Goal: Task Accomplishment & Management: Use online tool/utility

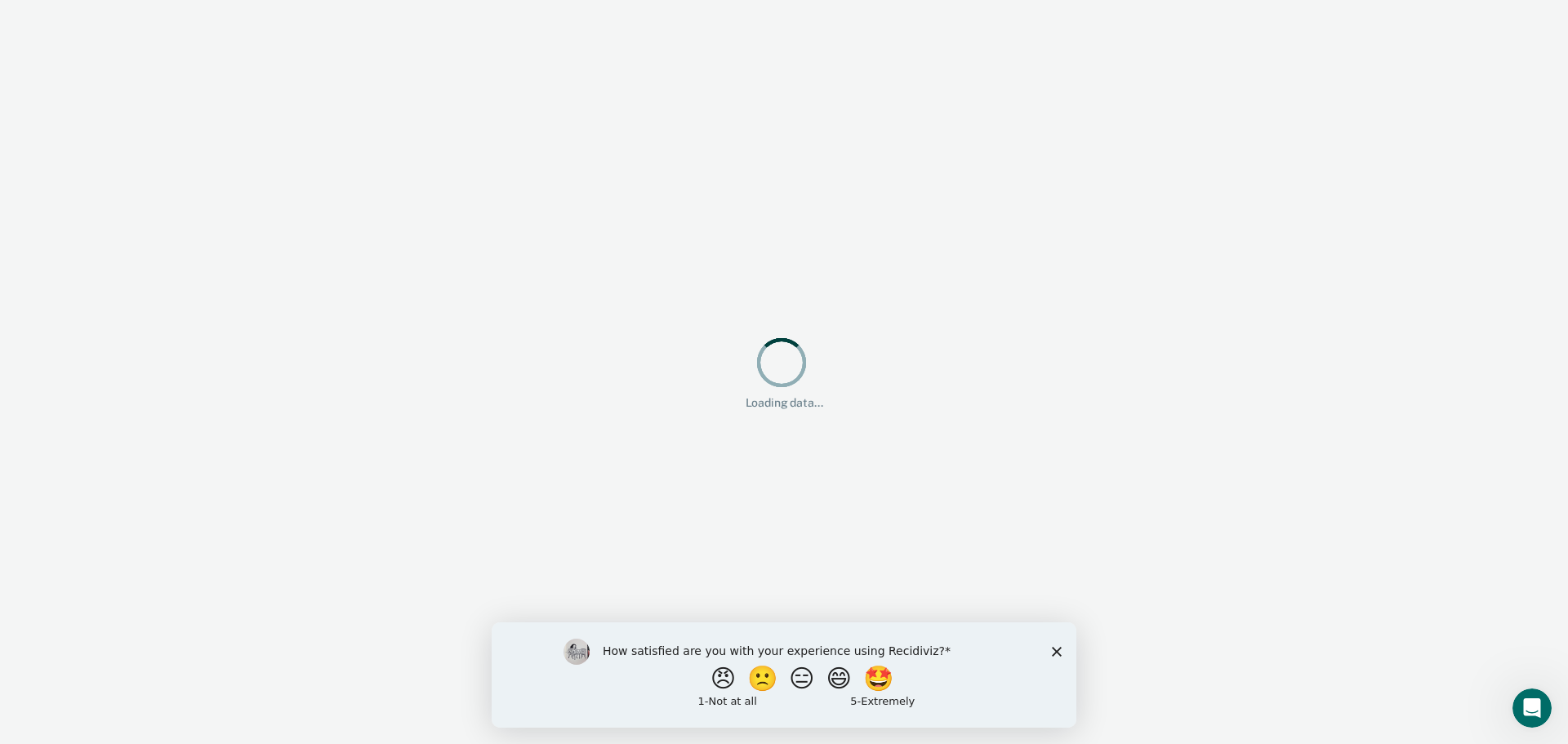
click at [1061, 650] on icon "Close survey" at bounding box center [1057, 651] width 10 height 10
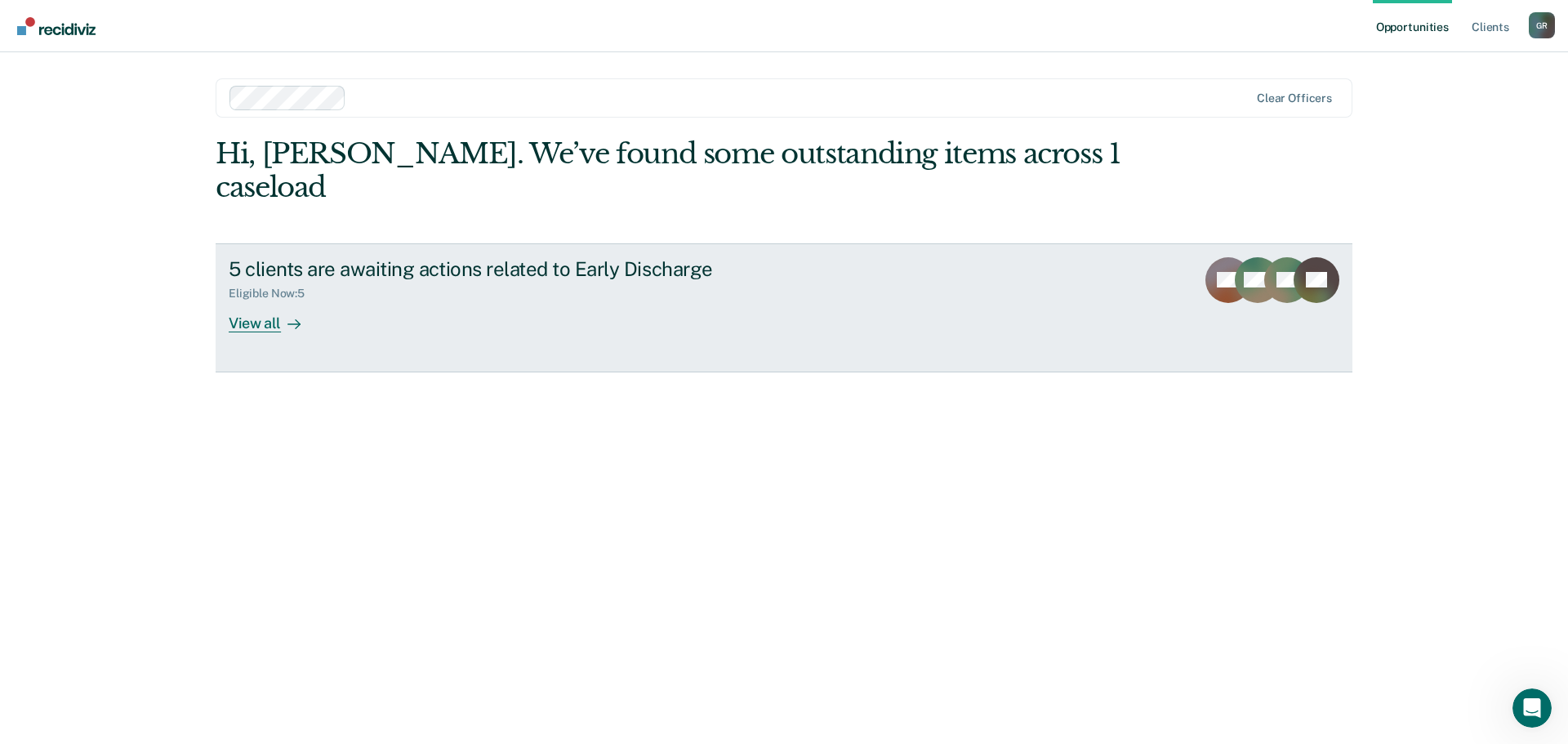
click at [272, 301] on div "View all" at bounding box center [274, 317] width 91 height 32
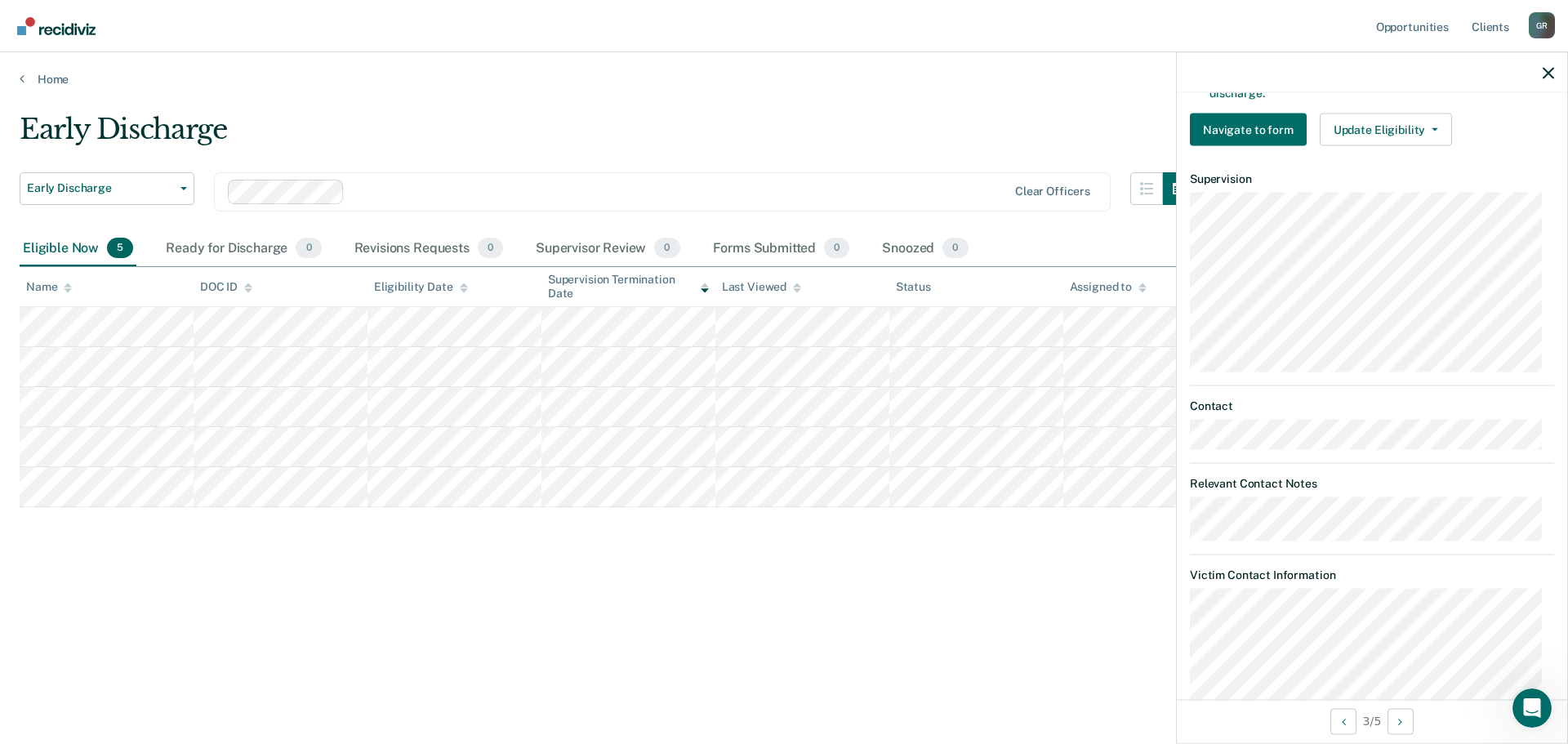
scroll to position [382, 0]
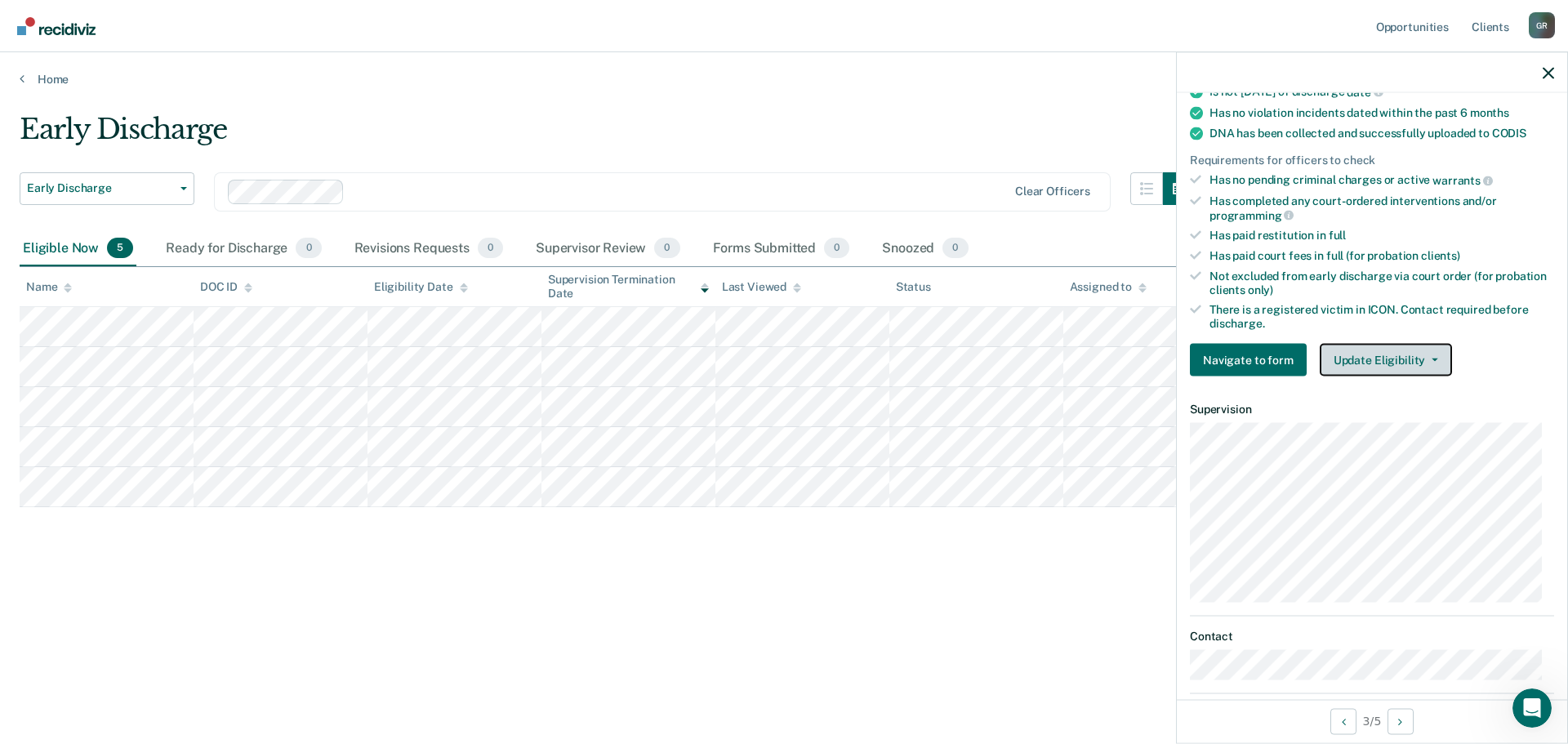
click at [1436, 357] on button "Update Eligibility" at bounding box center [1386, 359] width 132 height 33
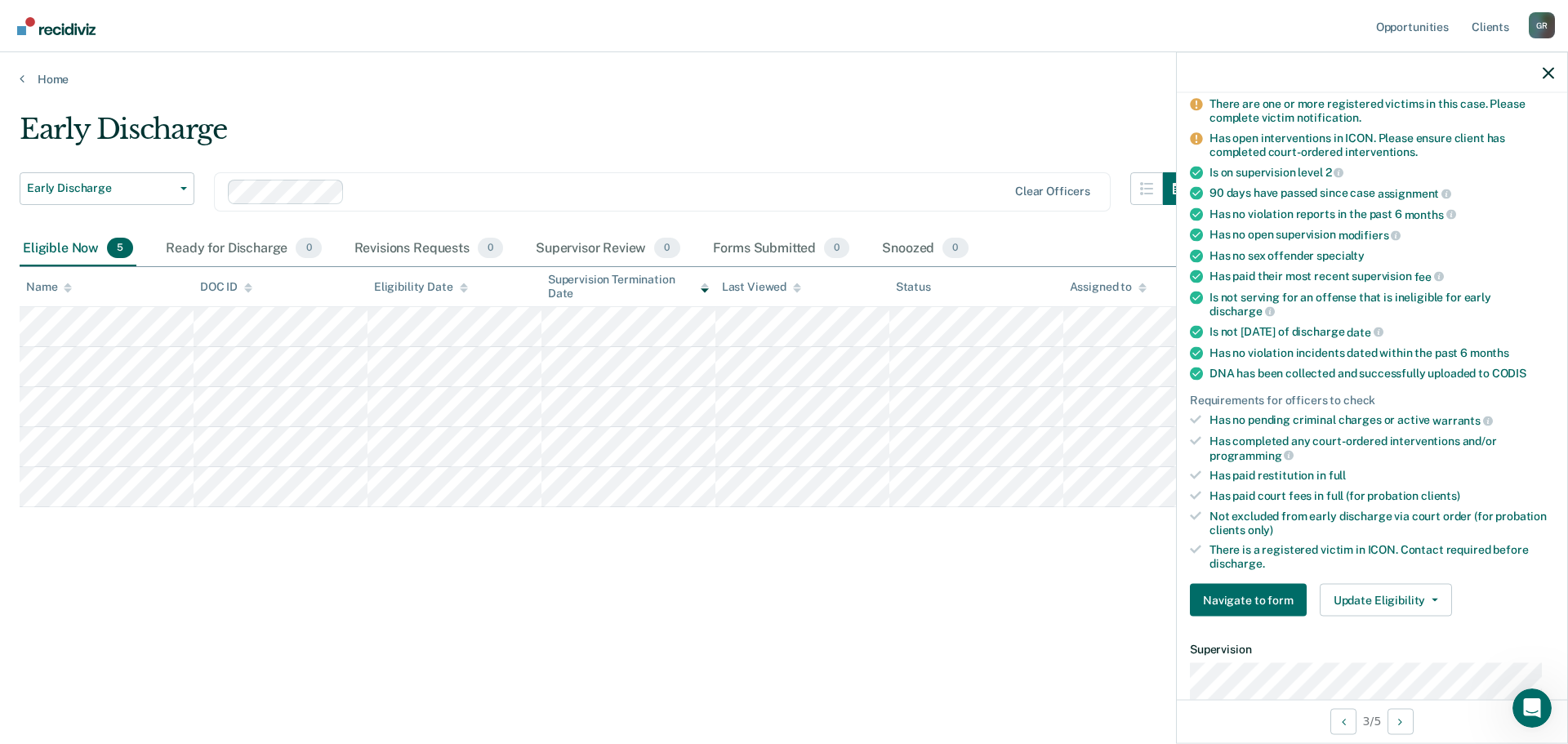
scroll to position [0, 0]
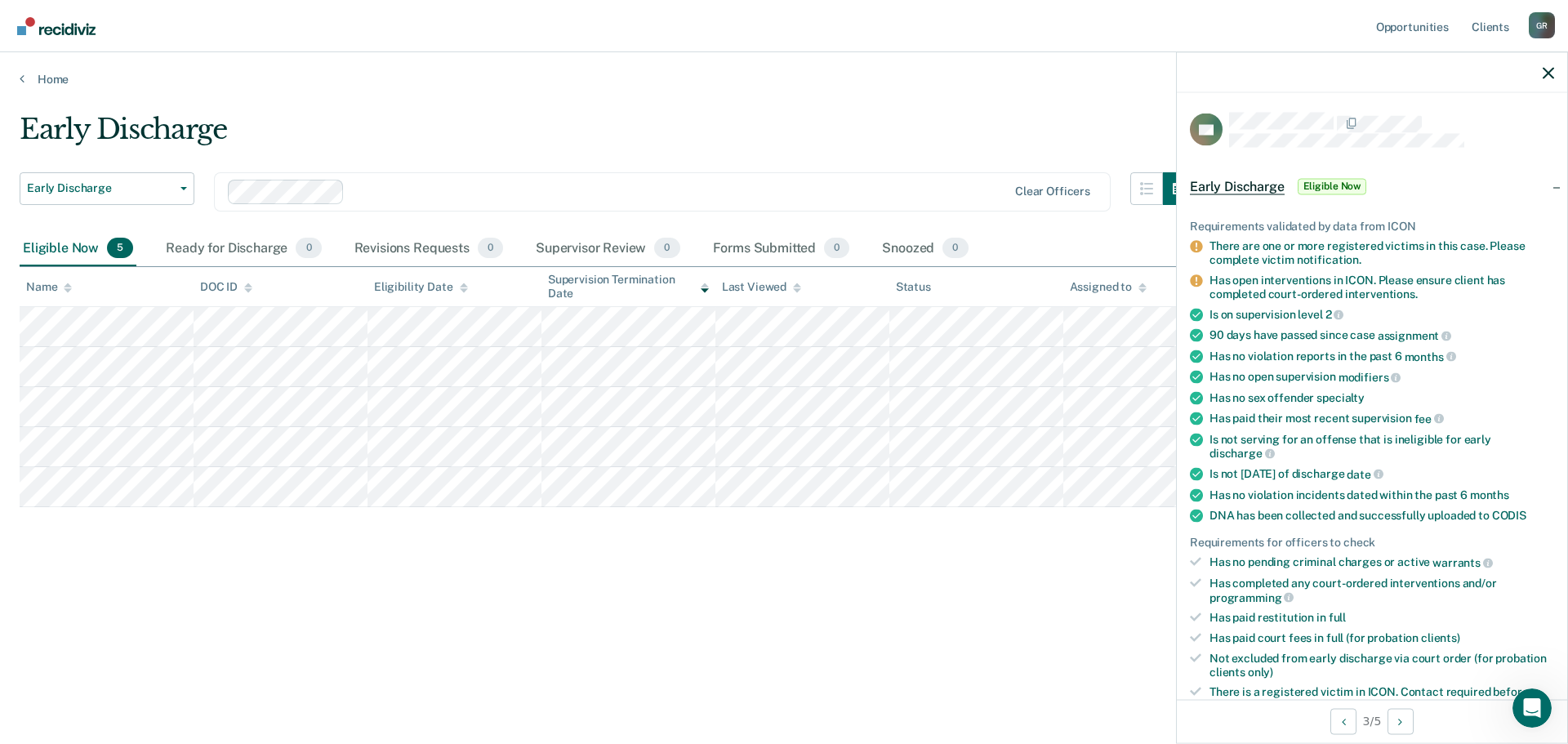
click at [947, 557] on div "Early Discharge Early Discharge Early Discharge Clear officers Eligible Now 5 R…" at bounding box center [784, 366] width 1529 height 509
click at [1555, 75] on div at bounding box center [1372, 72] width 391 height 41
click at [1551, 73] on icon "button" at bounding box center [1549, 73] width 12 height 12
click at [1541, 184] on div "Early Discharge Eligible Now" at bounding box center [1372, 186] width 391 height 52
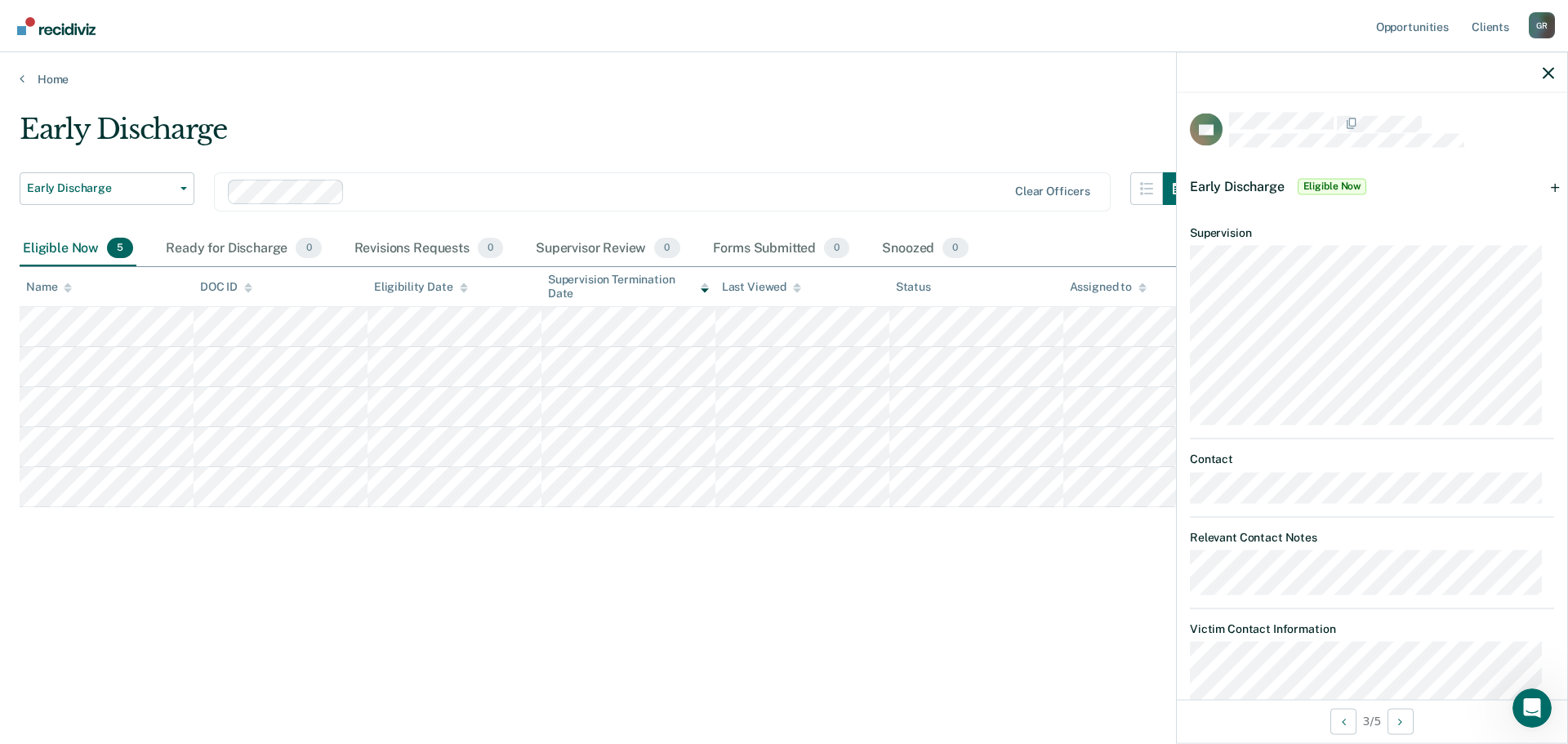
click at [1541, 184] on div "Early Discharge Eligible Now" at bounding box center [1372, 186] width 391 height 52
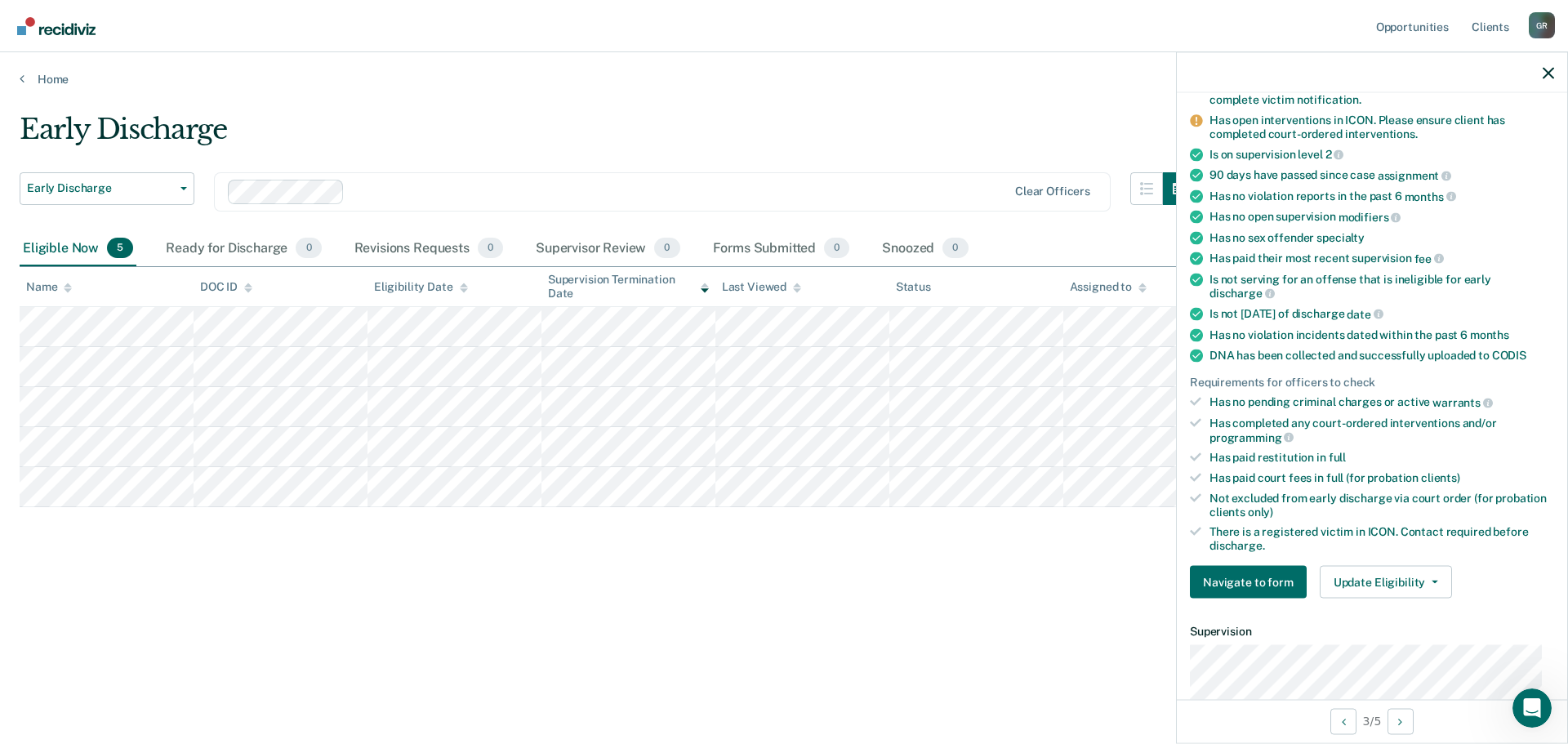
scroll to position [408, 0]
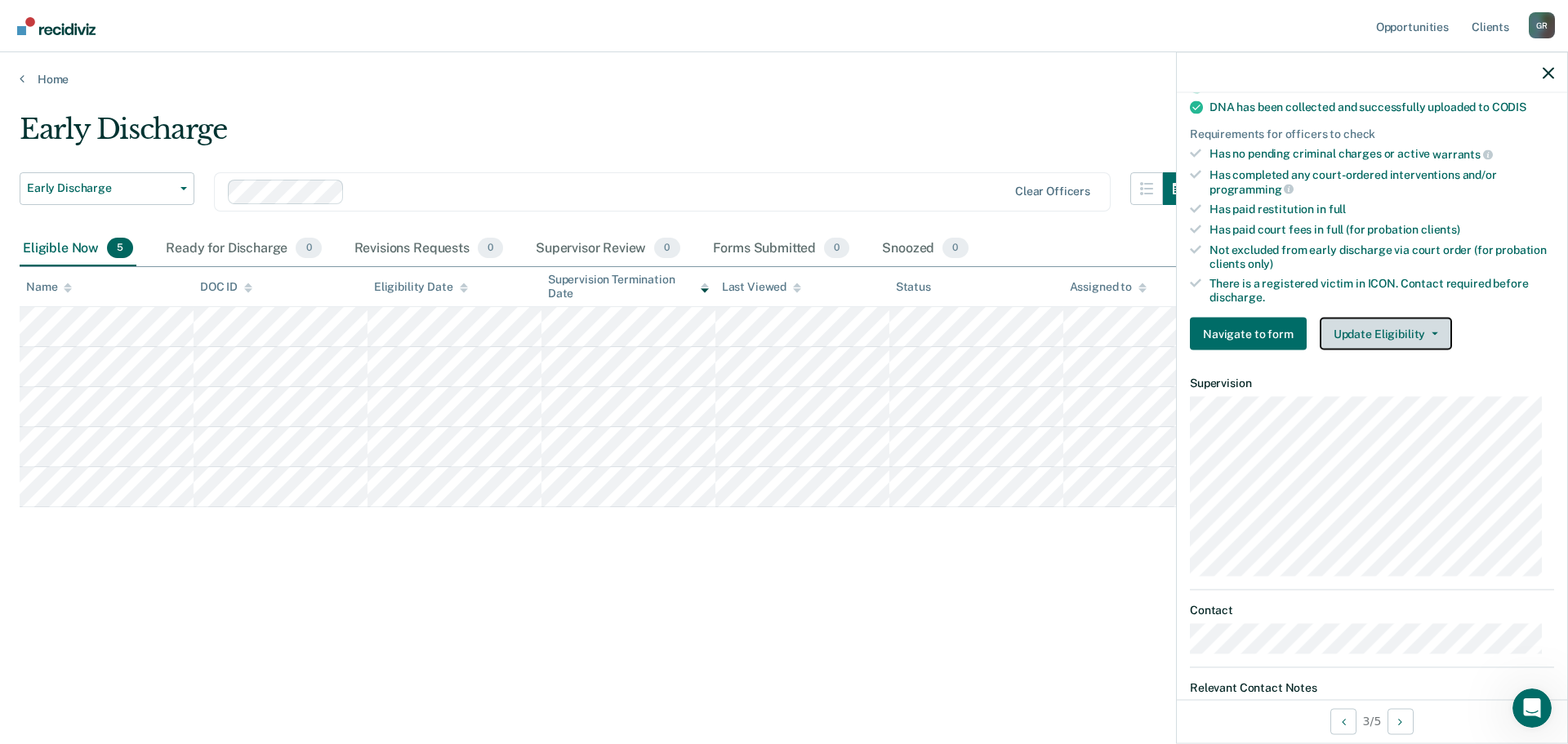
click at [1422, 328] on button "Update Eligibility" at bounding box center [1386, 333] width 132 height 33
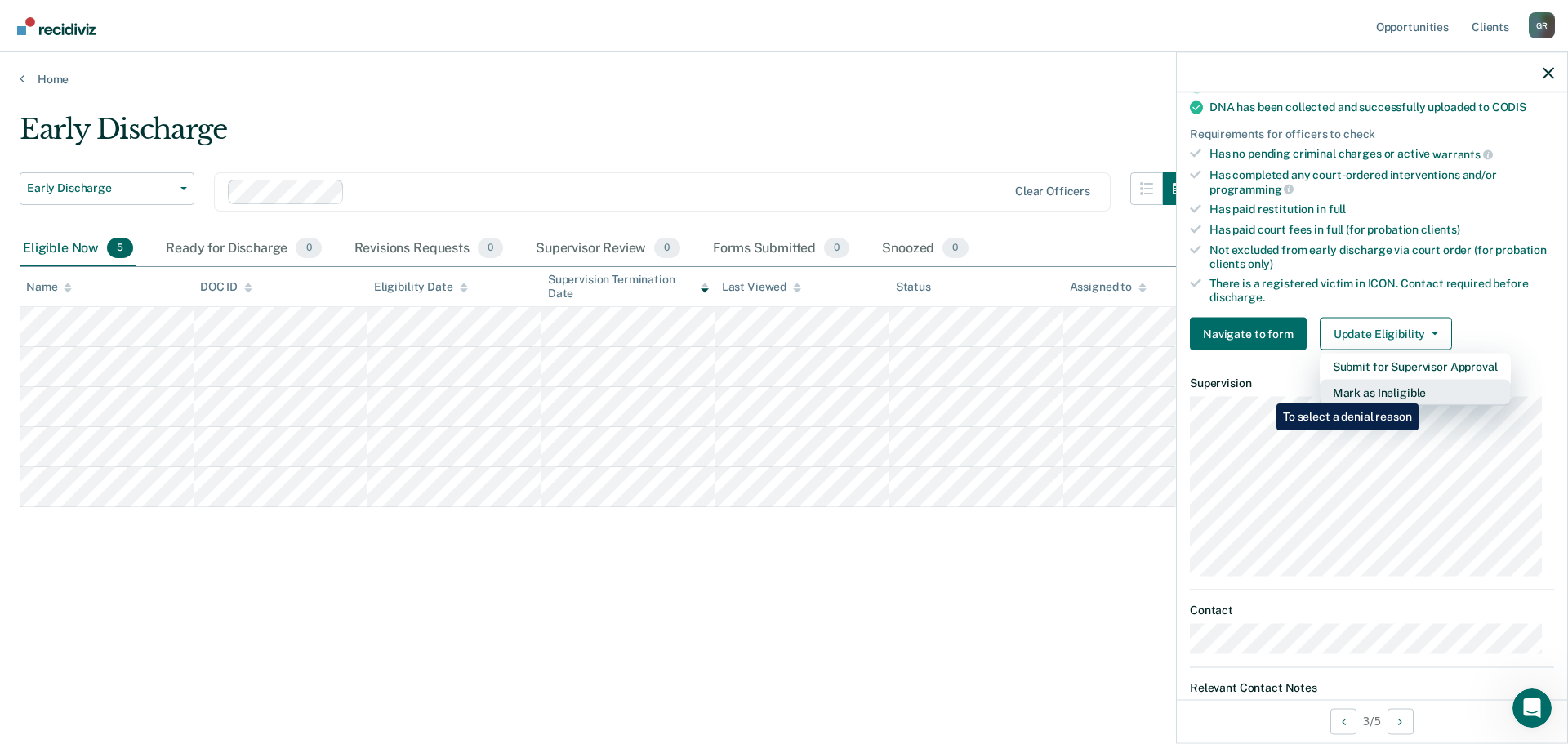
click at [1422, 391] on button "Mark as Ineligible" at bounding box center [1415, 392] width 191 height 26
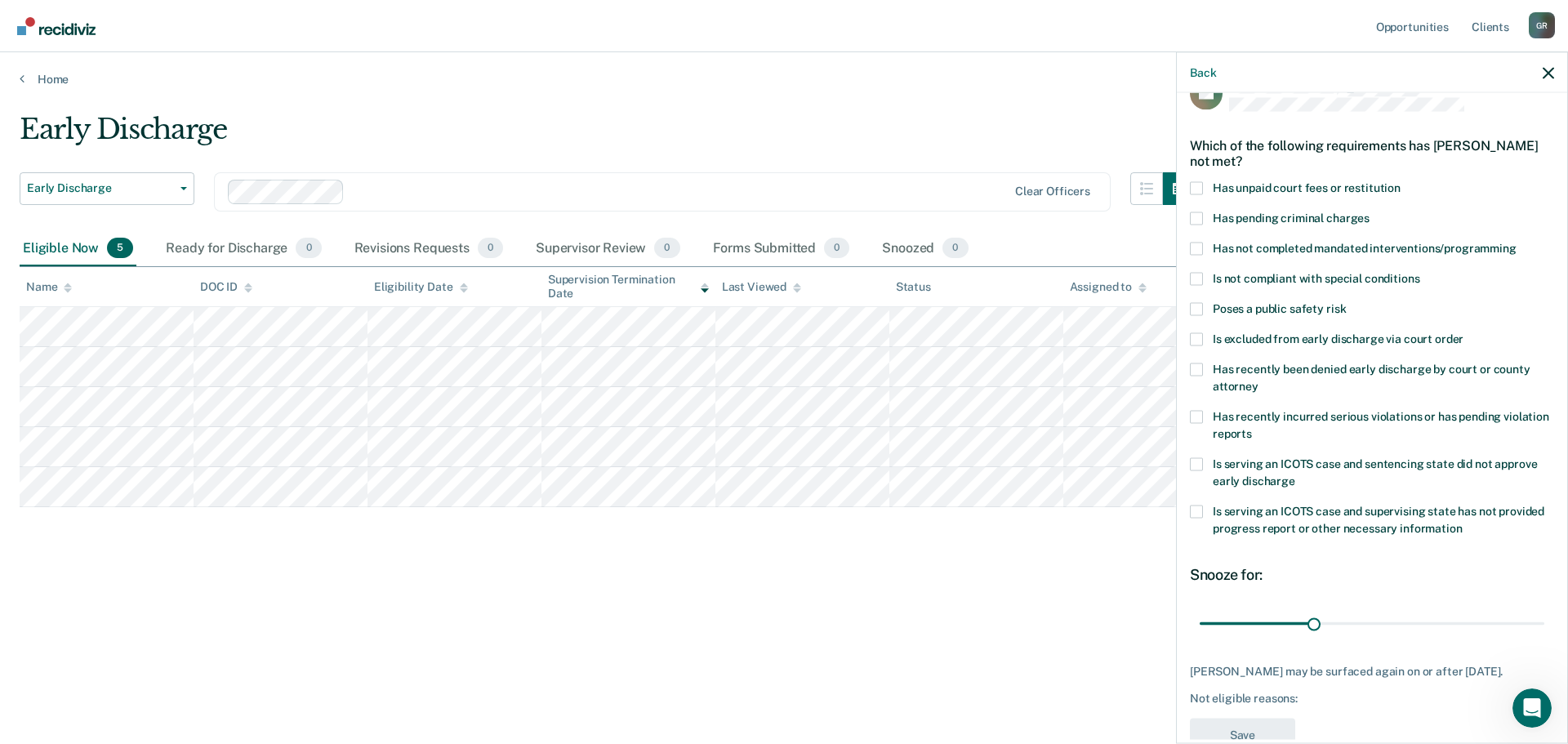
scroll to position [8, 0]
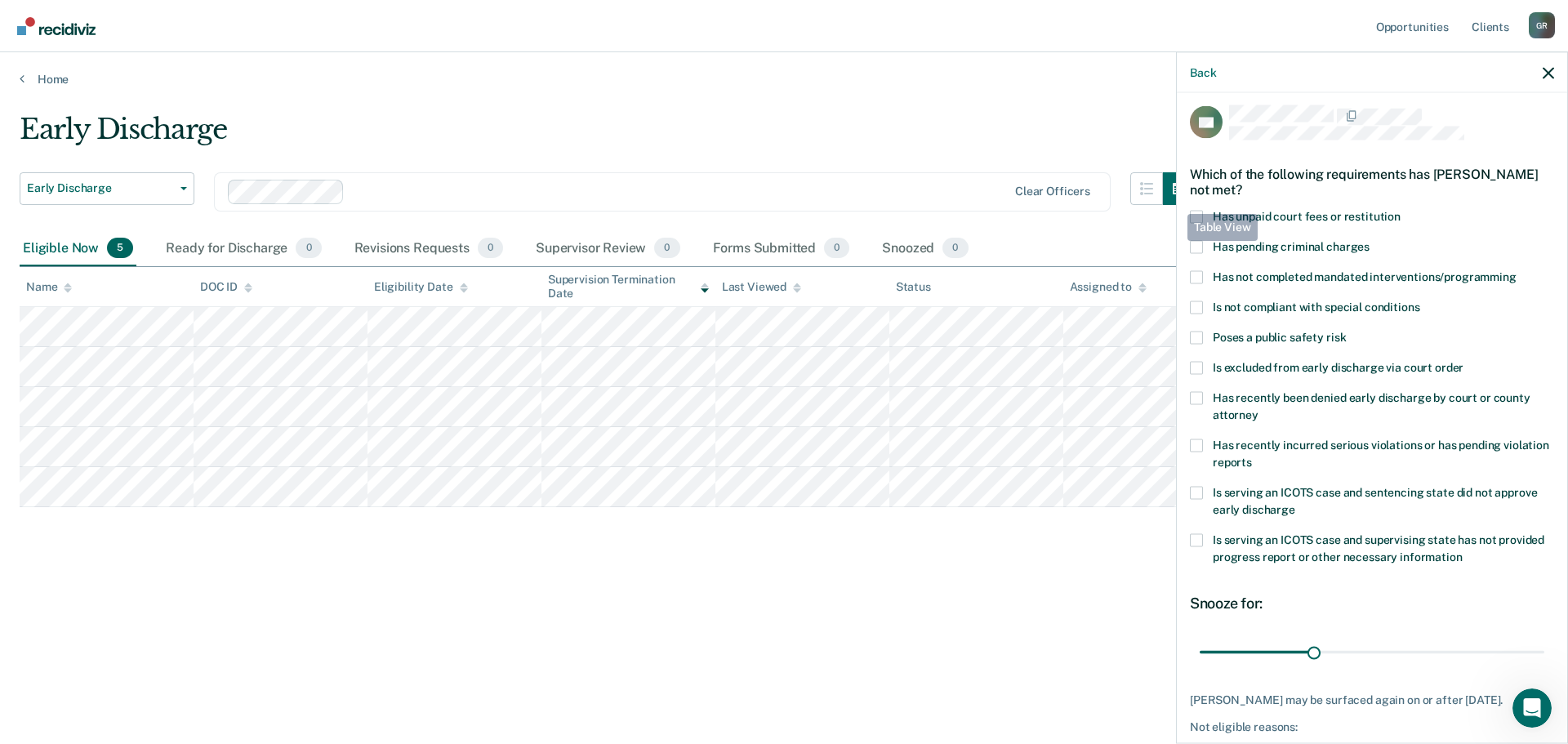
click at [1179, 211] on div "AC Which of the following requirements has [PERSON_NAME] not met? Has unpaid co…" at bounding box center [1372, 416] width 391 height 647
click at [1199, 214] on span at bounding box center [1197, 216] width 13 height 13
click at [1400, 209] on input "Has unpaid court fees or restitution" at bounding box center [1400, 209] width 0 height 0
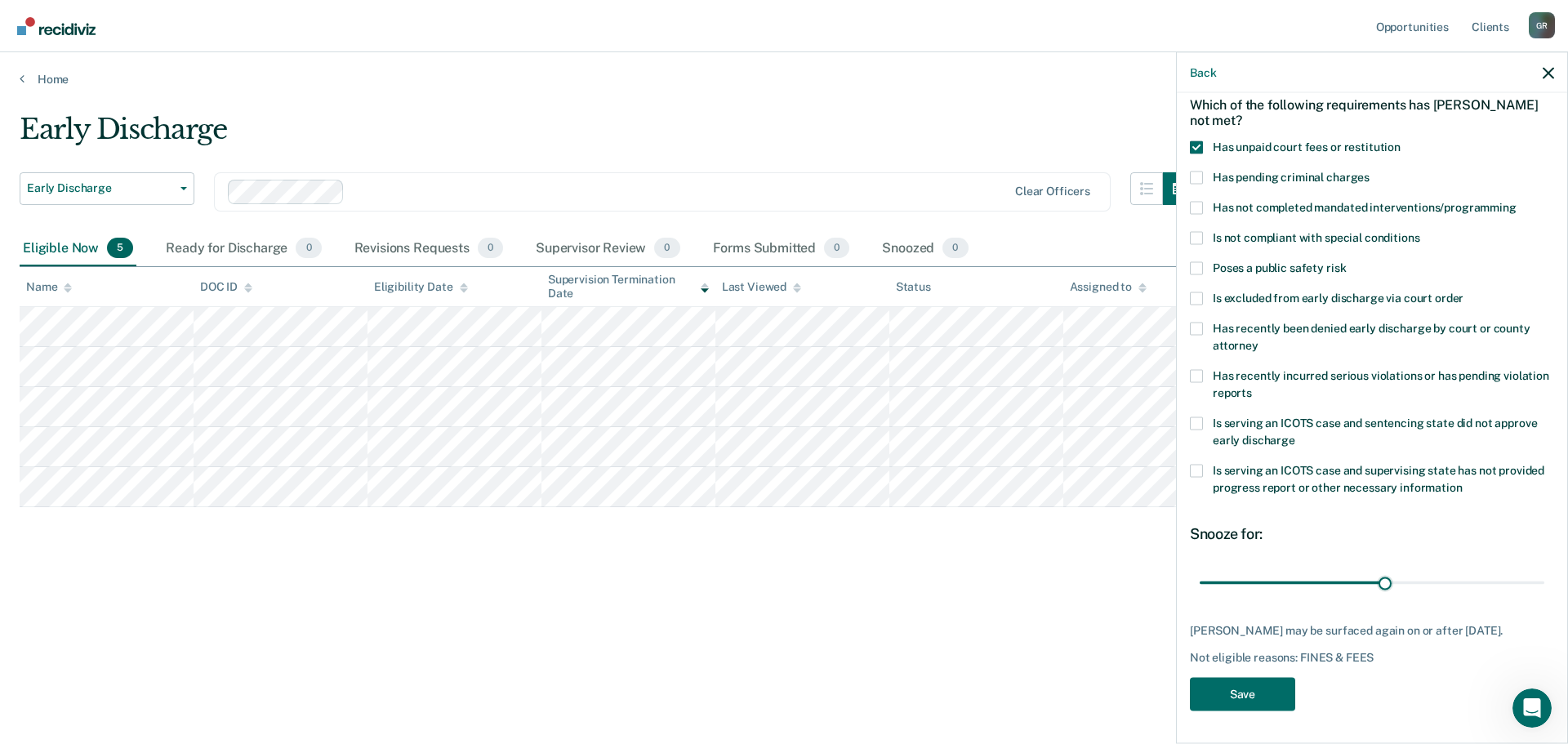
drag, startPoint x: 1291, startPoint y: 569, endPoint x: 1379, endPoint y: 569, distance: 88.0
type input "61"
click at [1379, 569] on input "range" at bounding box center [1372, 582] width 344 height 28
click at [1245, 691] on button "Save" at bounding box center [1243, 694] width 106 height 34
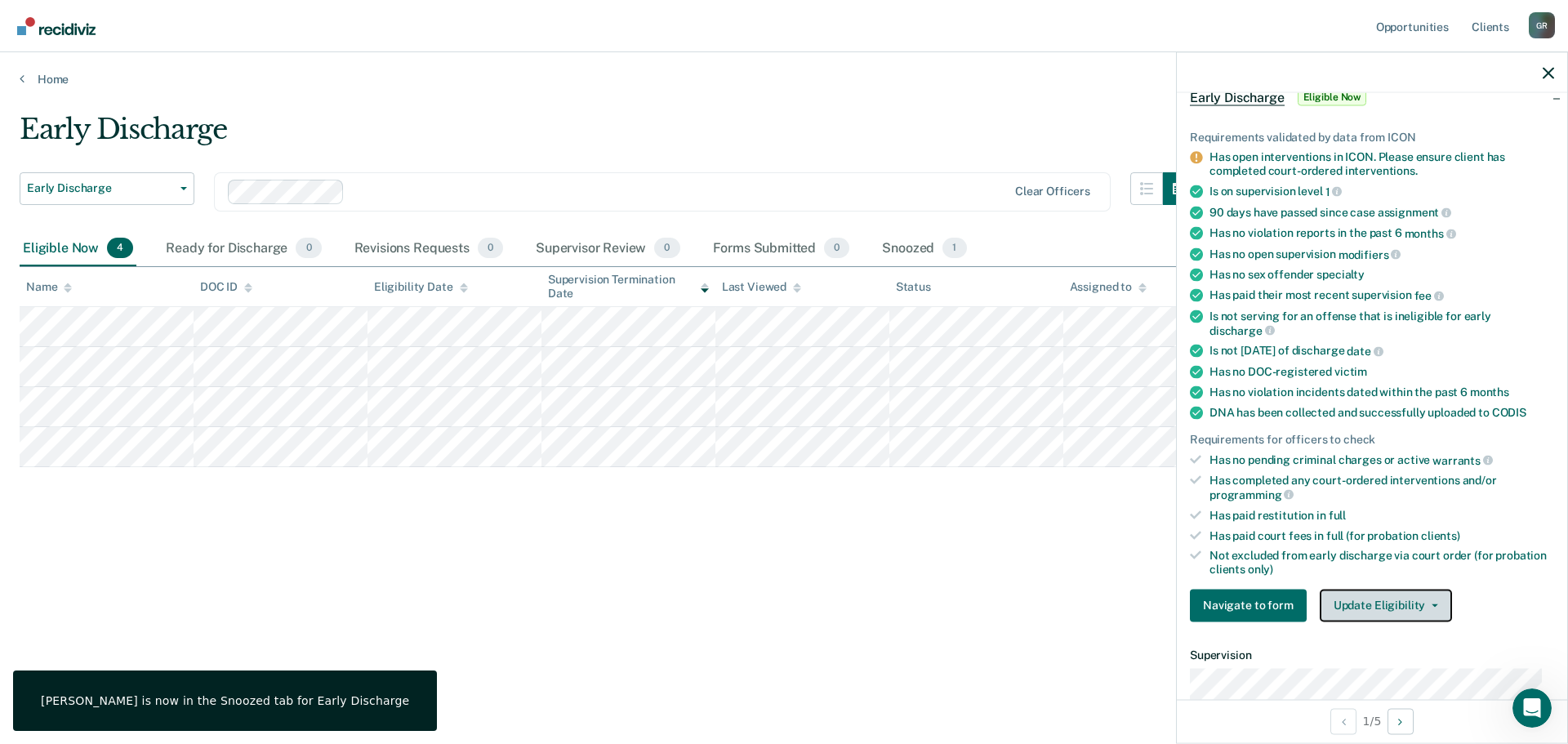
click at [1384, 594] on button "Update Eligibility" at bounding box center [1386, 605] width 132 height 33
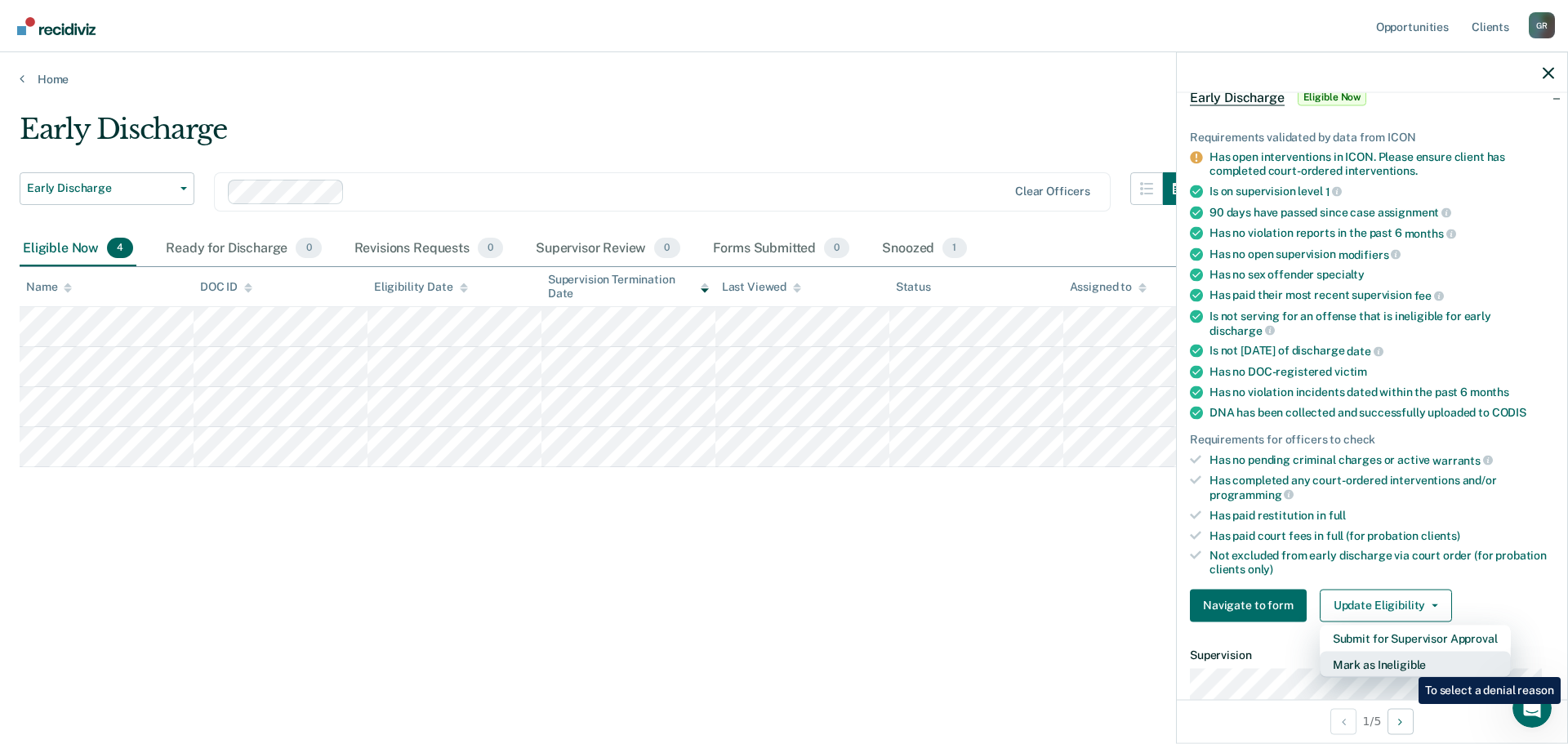
click at [1406, 664] on button "Mark as Ineligible" at bounding box center [1415, 664] width 191 height 26
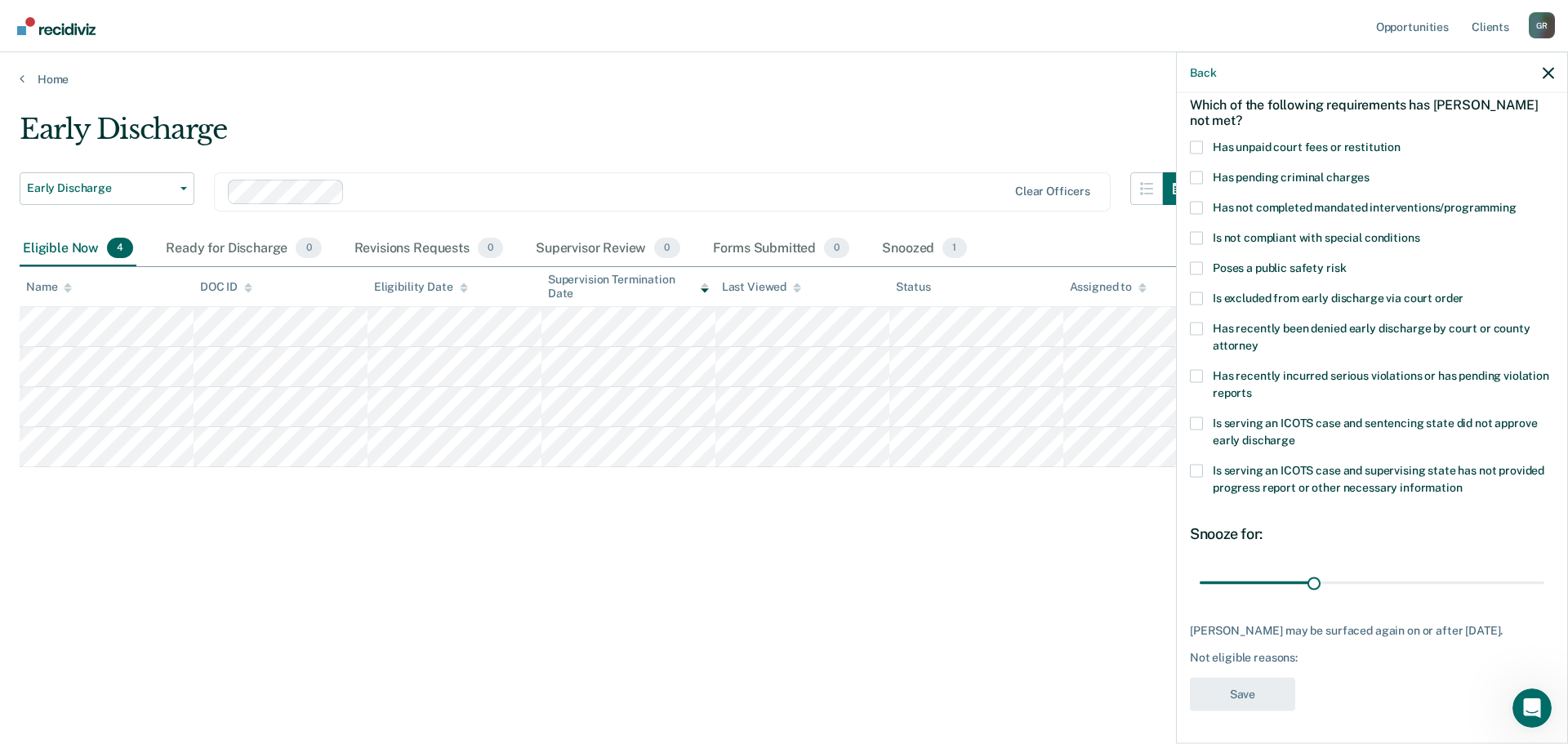
click at [1189, 149] on div "GN Which of the following requirements has [PERSON_NAME] not met? Has unpaid co…" at bounding box center [1372, 416] width 391 height 647
click at [1201, 141] on span at bounding box center [1197, 147] width 13 height 13
click at [1400, 141] on input "Has unpaid court fees or restitution" at bounding box center [1400, 141] width 0 height 0
drag, startPoint x: 1232, startPoint y: 572, endPoint x: 1260, endPoint y: 574, distance: 28.1
type input "62"
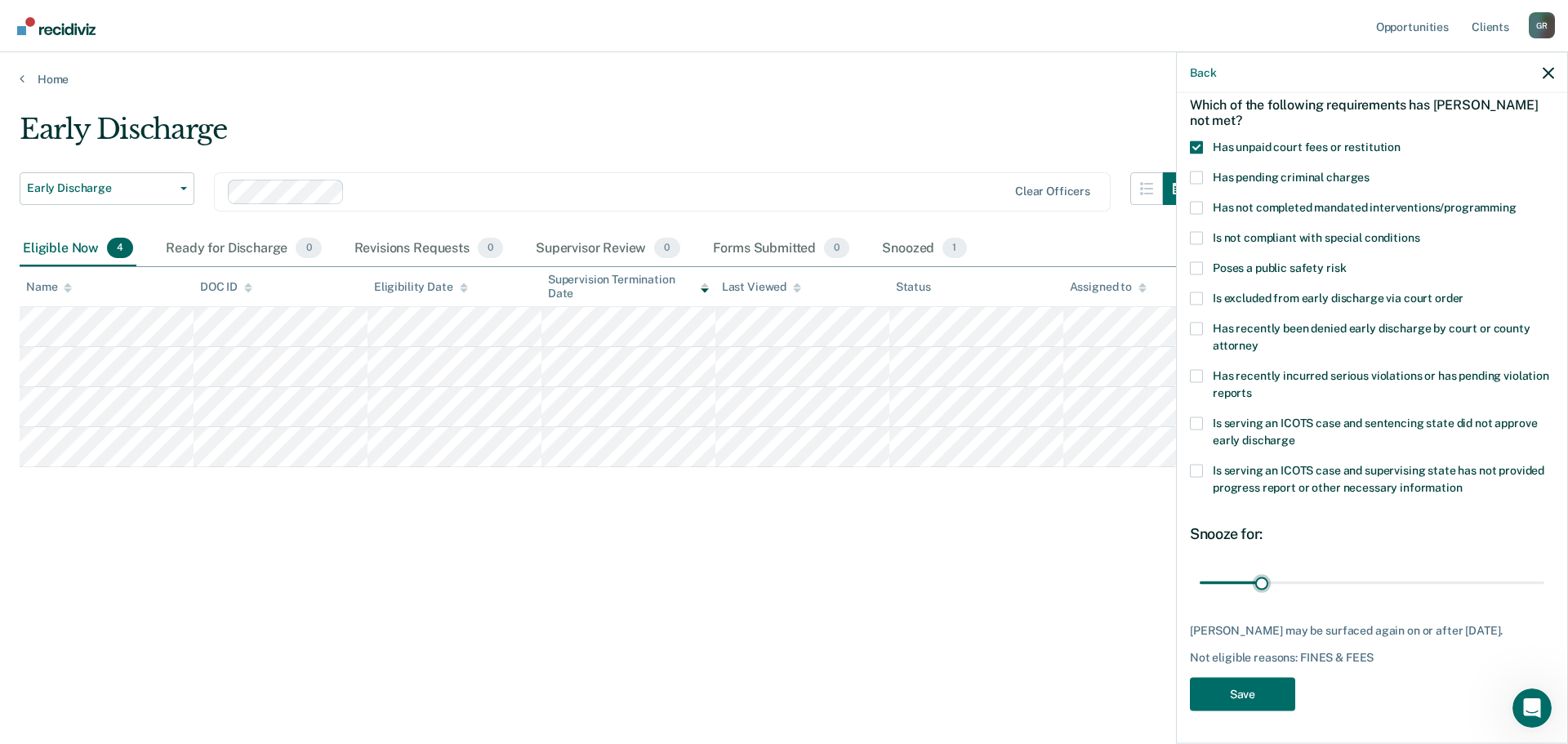
click at [1260, 574] on input "range" at bounding box center [1372, 582] width 344 height 28
click at [1255, 690] on button "Save" at bounding box center [1243, 694] width 106 height 34
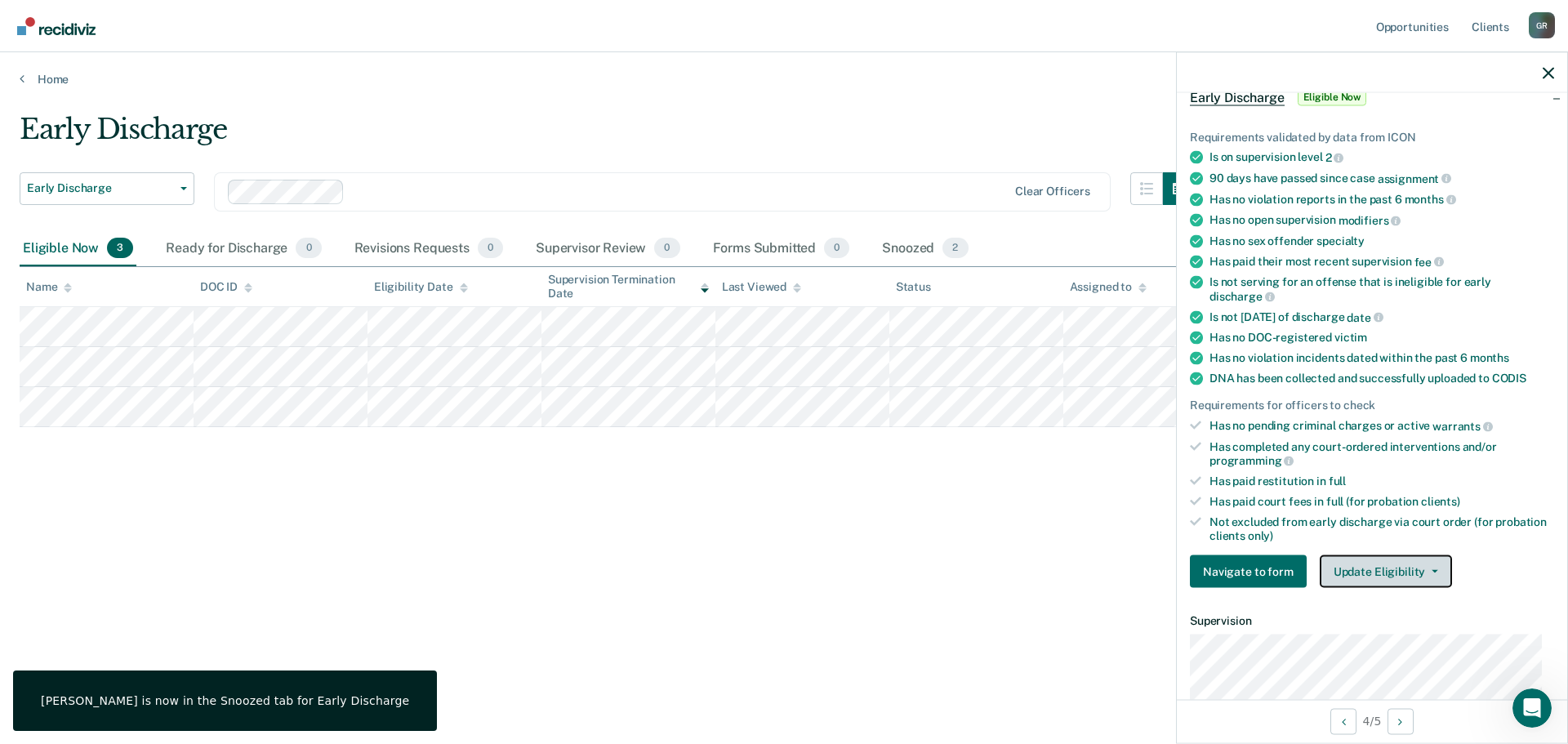
click at [1390, 571] on button "Update Eligibility" at bounding box center [1386, 571] width 132 height 33
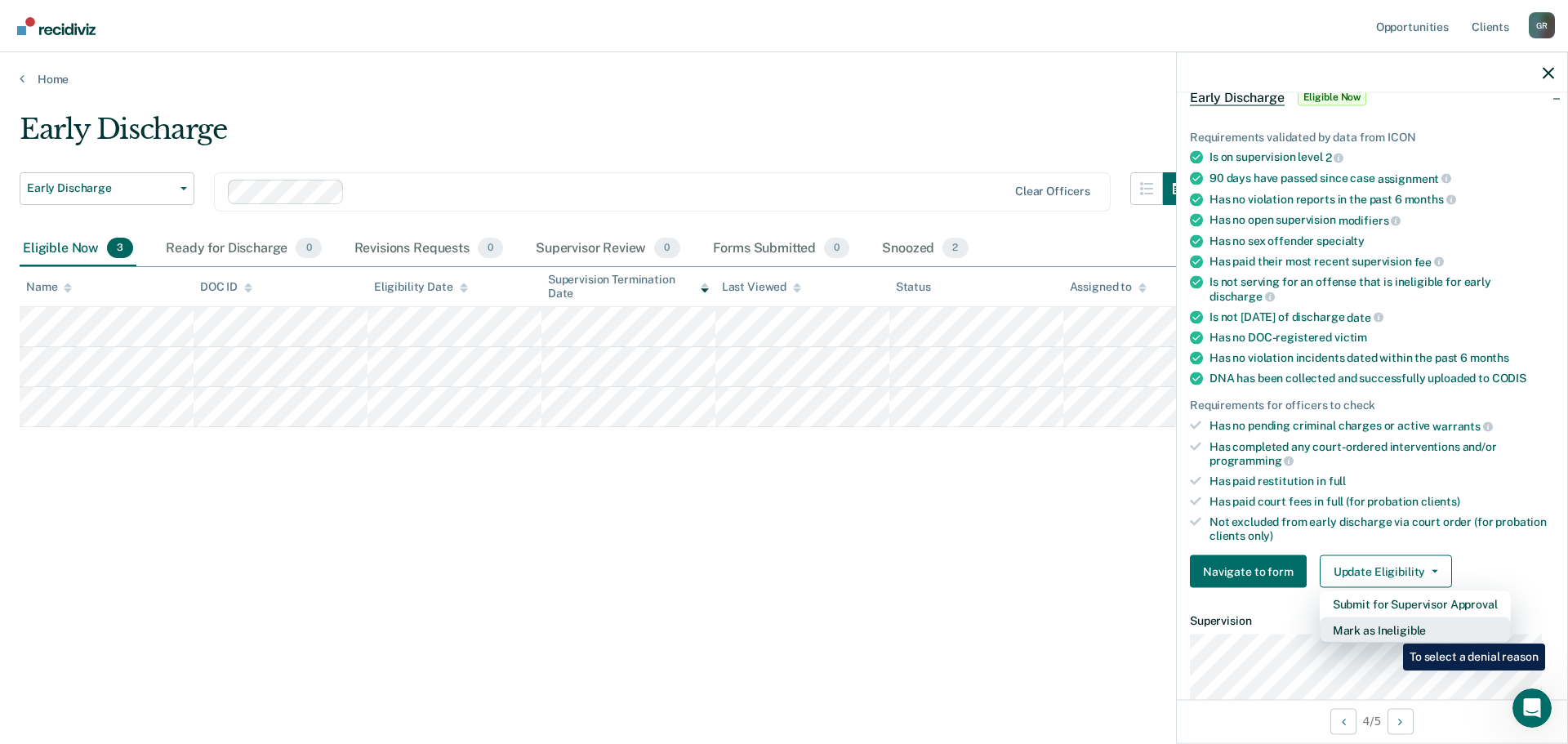
click at [1391, 631] on button "Mark as Ineligible" at bounding box center [1415, 630] width 191 height 26
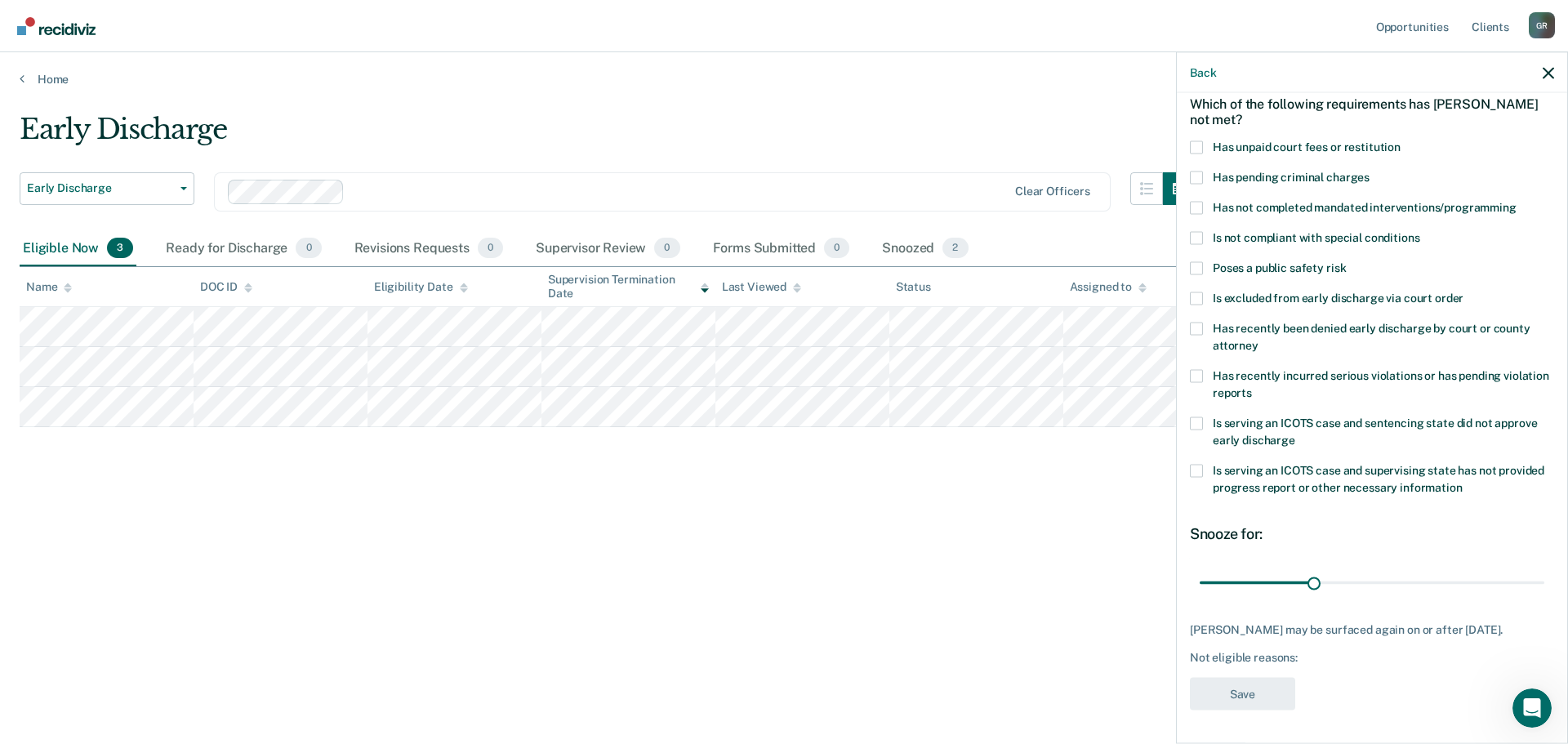
scroll to position [75, 0]
click at [1188, 145] on div "BM Which of the following requirements has [PERSON_NAME] not met? Has unpaid co…" at bounding box center [1372, 416] width 391 height 647
click at [1192, 146] on span at bounding box center [1197, 149] width 13 height 13
click at [1400, 142] on input "Has unpaid court fees or restitution" at bounding box center [1400, 142] width 0 height 0
click at [1193, 209] on span at bounding box center [1197, 209] width 13 height 13
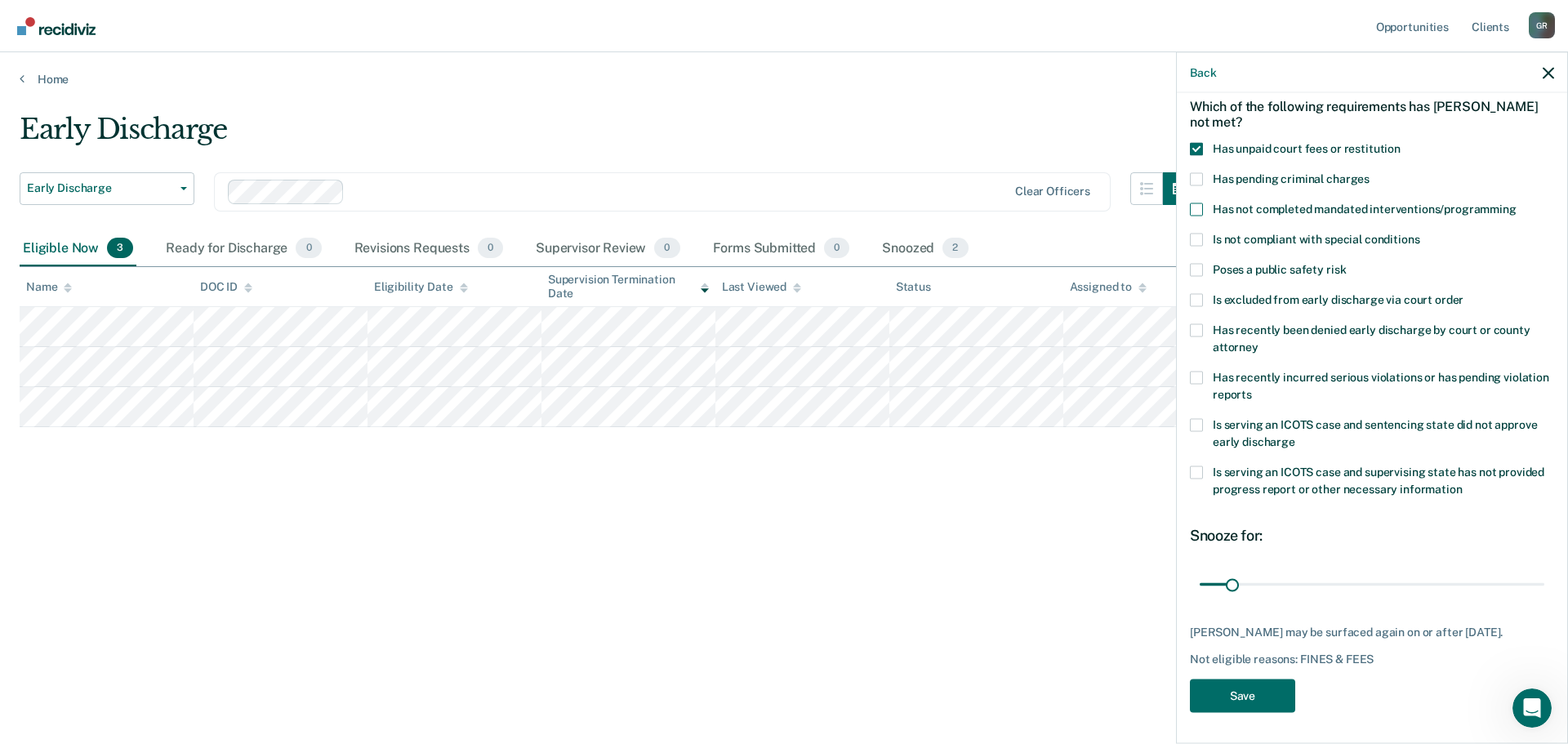
click at [1517, 203] on input "Has not completed mandated interventions/programming" at bounding box center [1517, 203] width 0 height 0
drag, startPoint x: 1232, startPoint y: 586, endPoint x: 1312, endPoint y: 581, distance: 80.2
type input "122"
click at [1312, 581] on input "range" at bounding box center [1372, 584] width 344 height 28
click at [1252, 698] on button "Save" at bounding box center [1243, 695] width 106 height 34
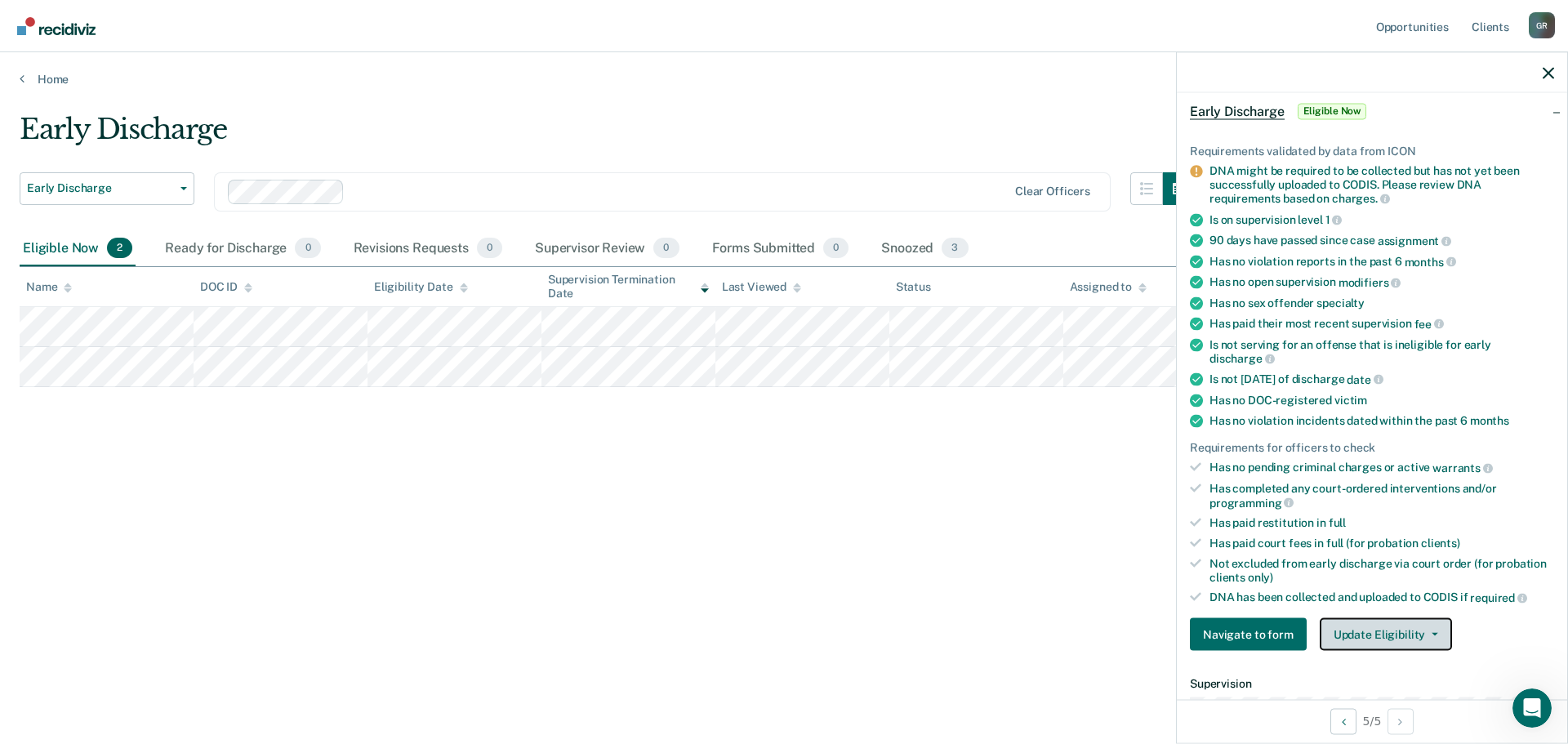
click at [1360, 621] on button "Update Eligibility" at bounding box center [1386, 634] width 132 height 33
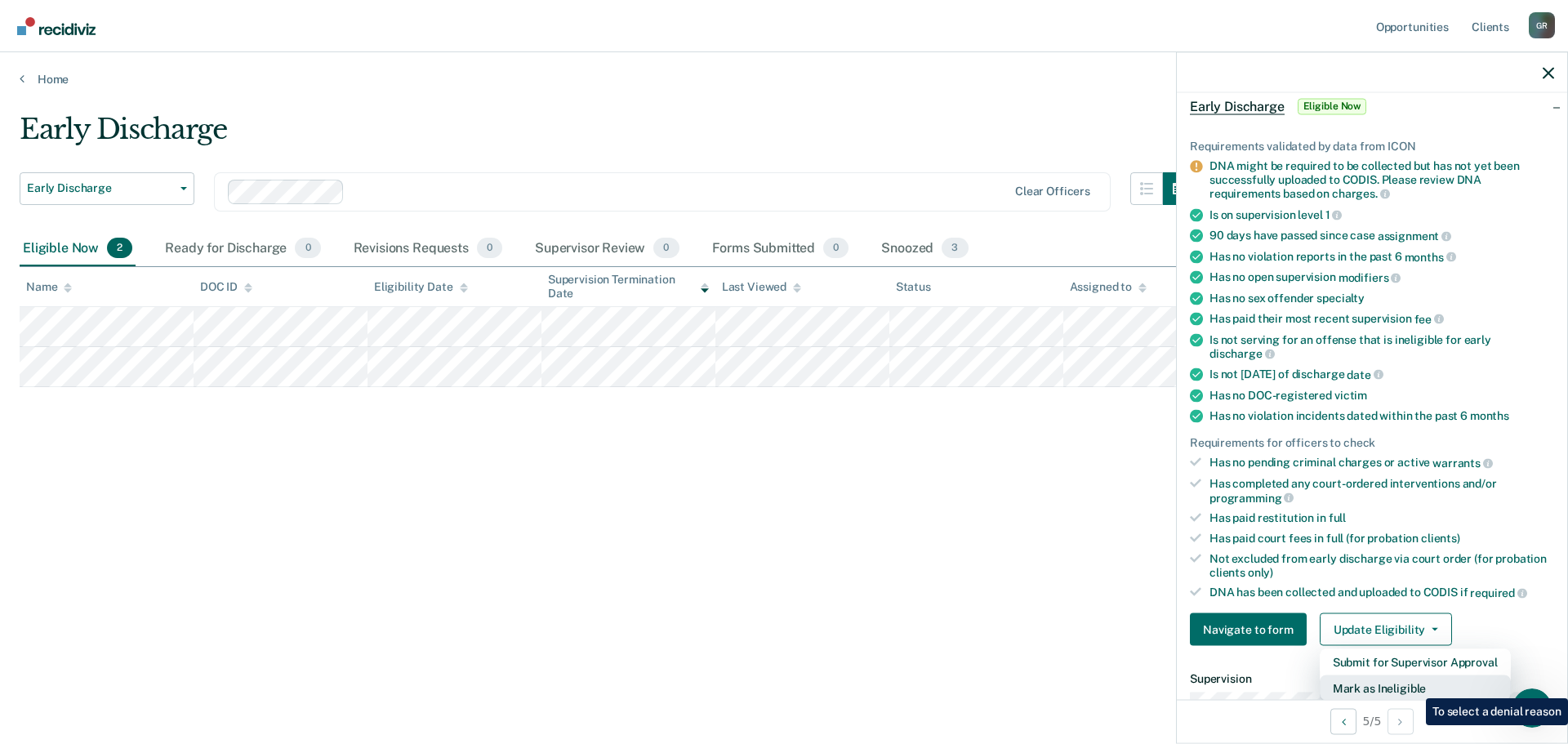
click at [1414, 686] on button "Mark as Ineligible" at bounding box center [1415, 688] width 191 height 26
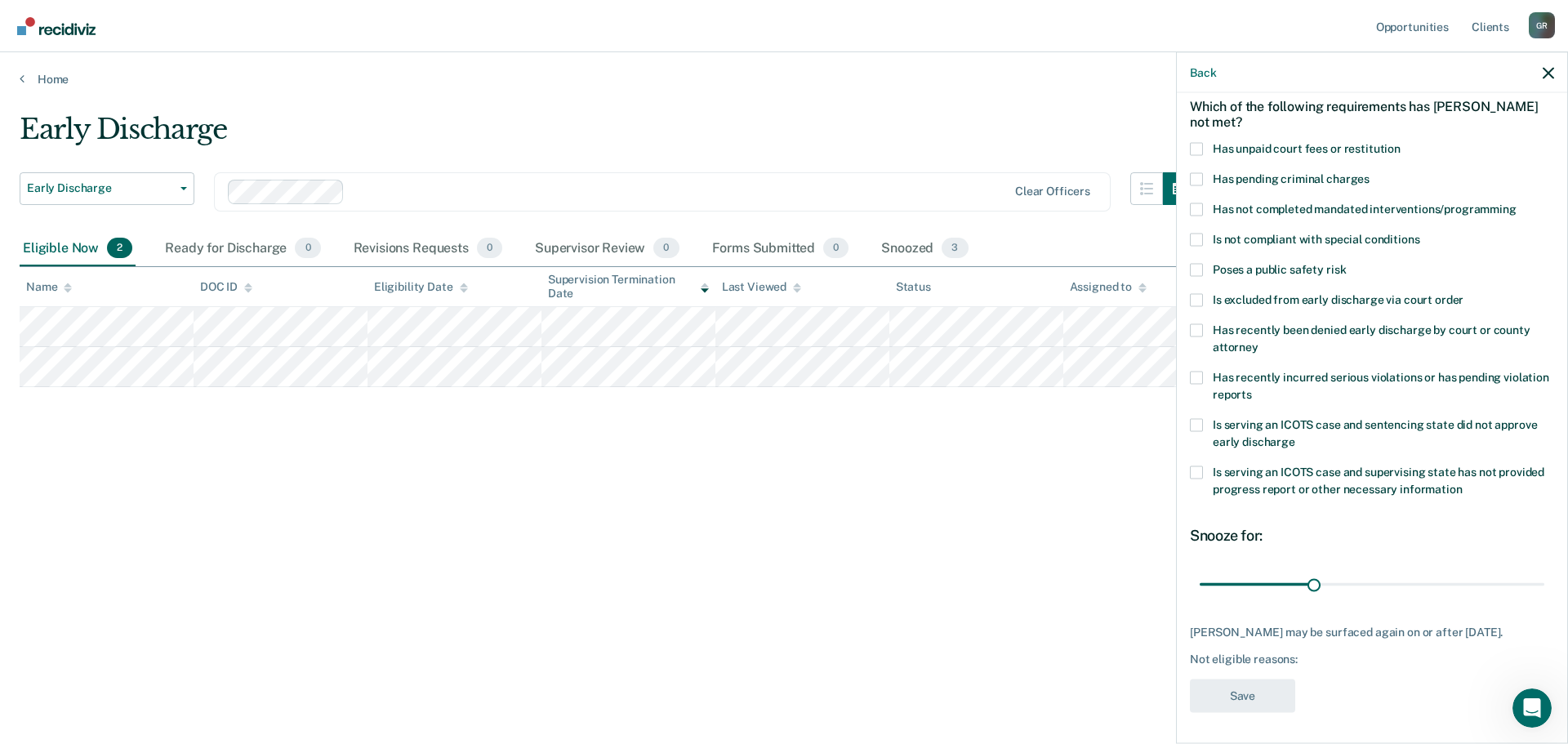
click at [1193, 150] on span at bounding box center [1197, 149] width 13 height 13
click at [1400, 142] on input "Has unpaid court fees or restitution" at bounding box center [1400, 142] width 0 height 0
drag, startPoint x: 1231, startPoint y: 583, endPoint x: 1312, endPoint y: 594, distance: 81.7
type input "121"
click at [1312, 594] on input "range" at bounding box center [1372, 584] width 344 height 28
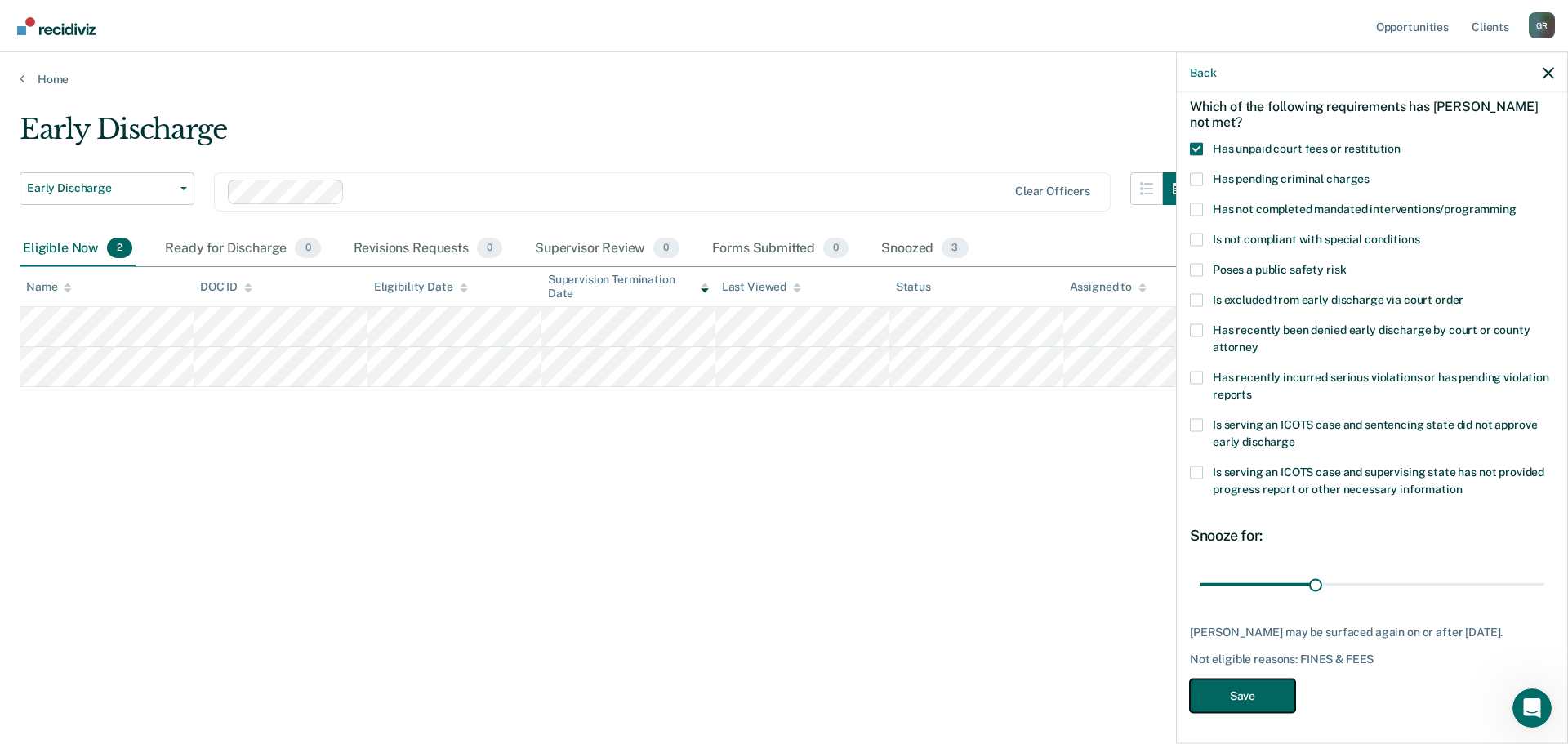
click at [1268, 687] on button "Save" at bounding box center [1243, 695] width 106 height 34
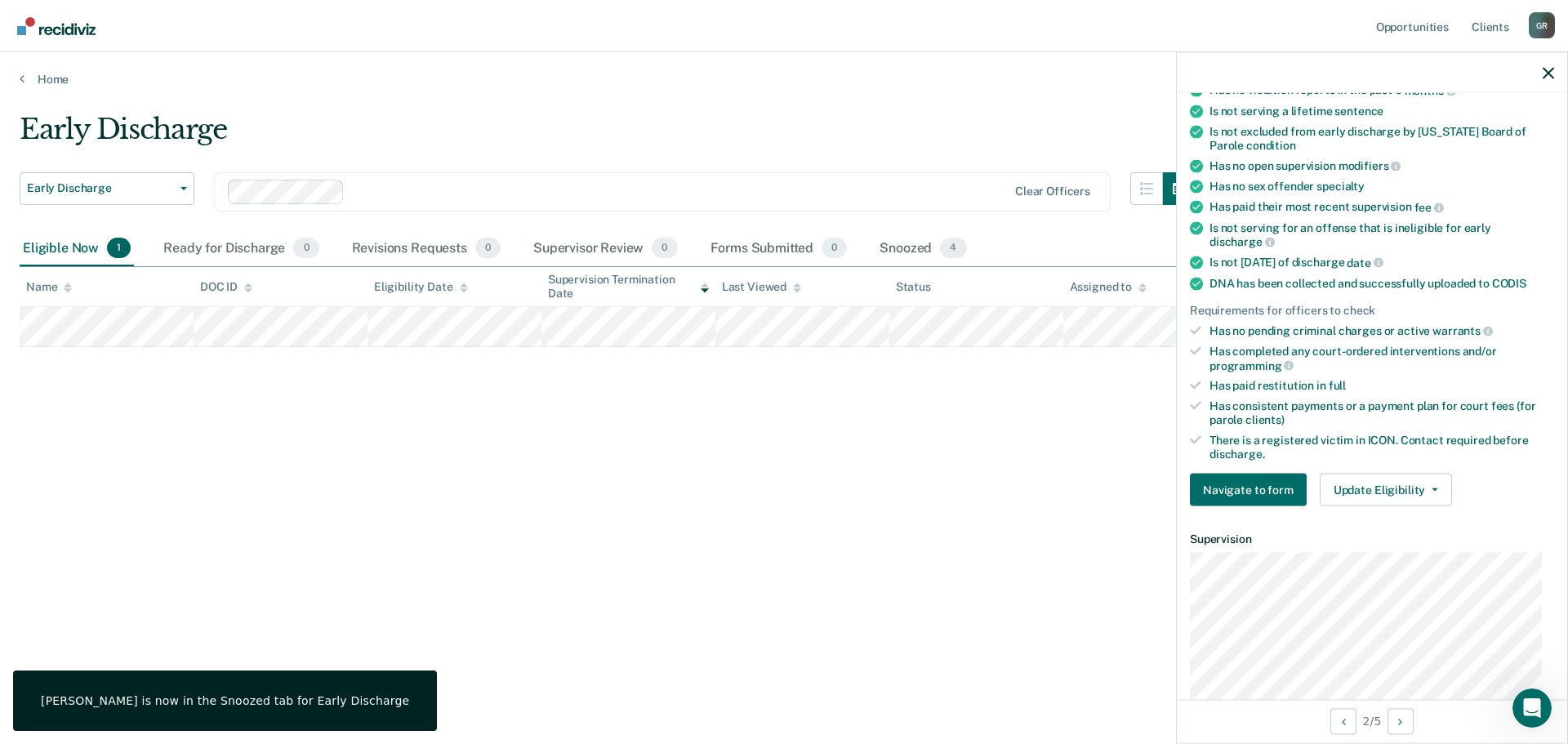
scroll to position [320, 0]
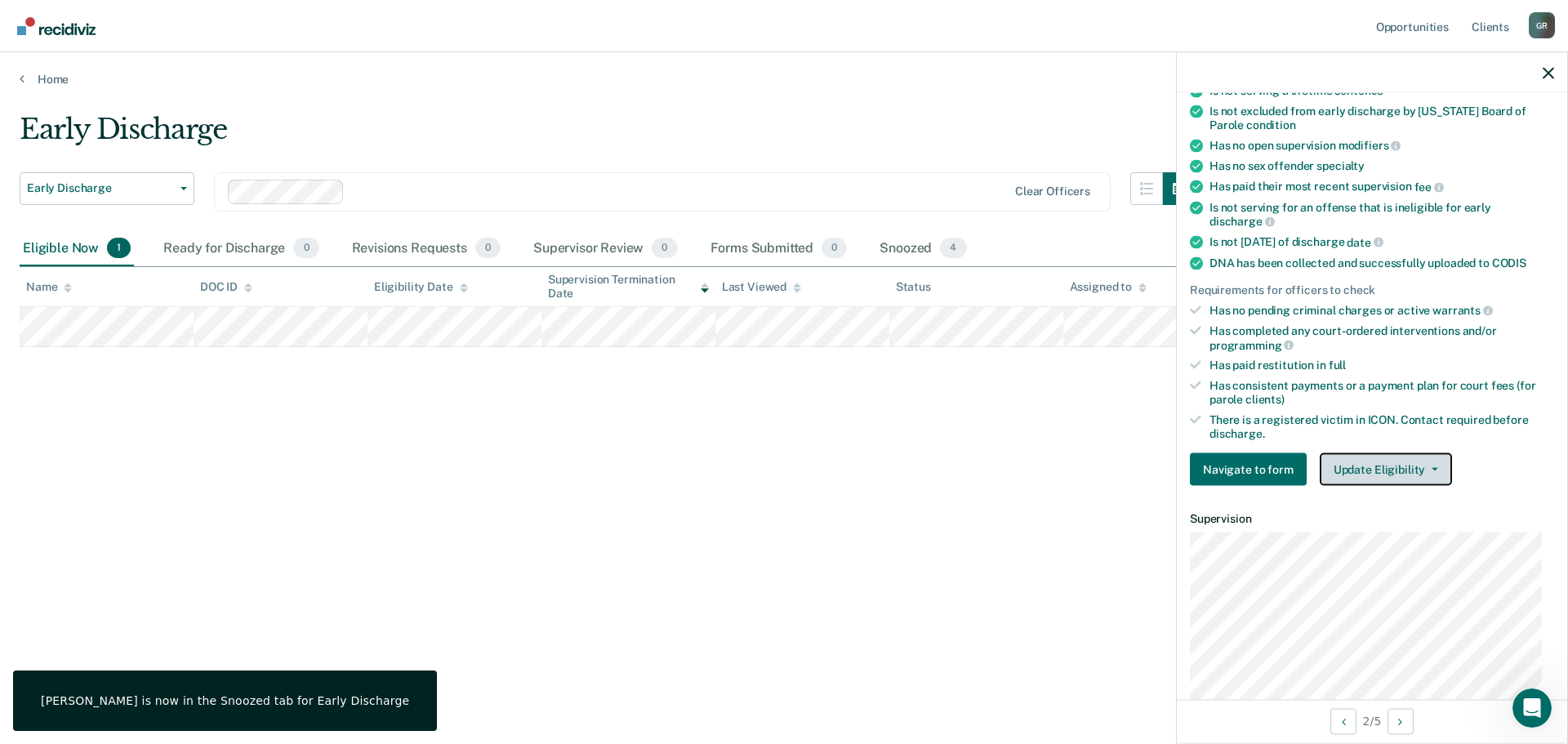
click at [1409, 469] on button "Update Eligibility" at bounding box center [1386, 469] width 132 height 33
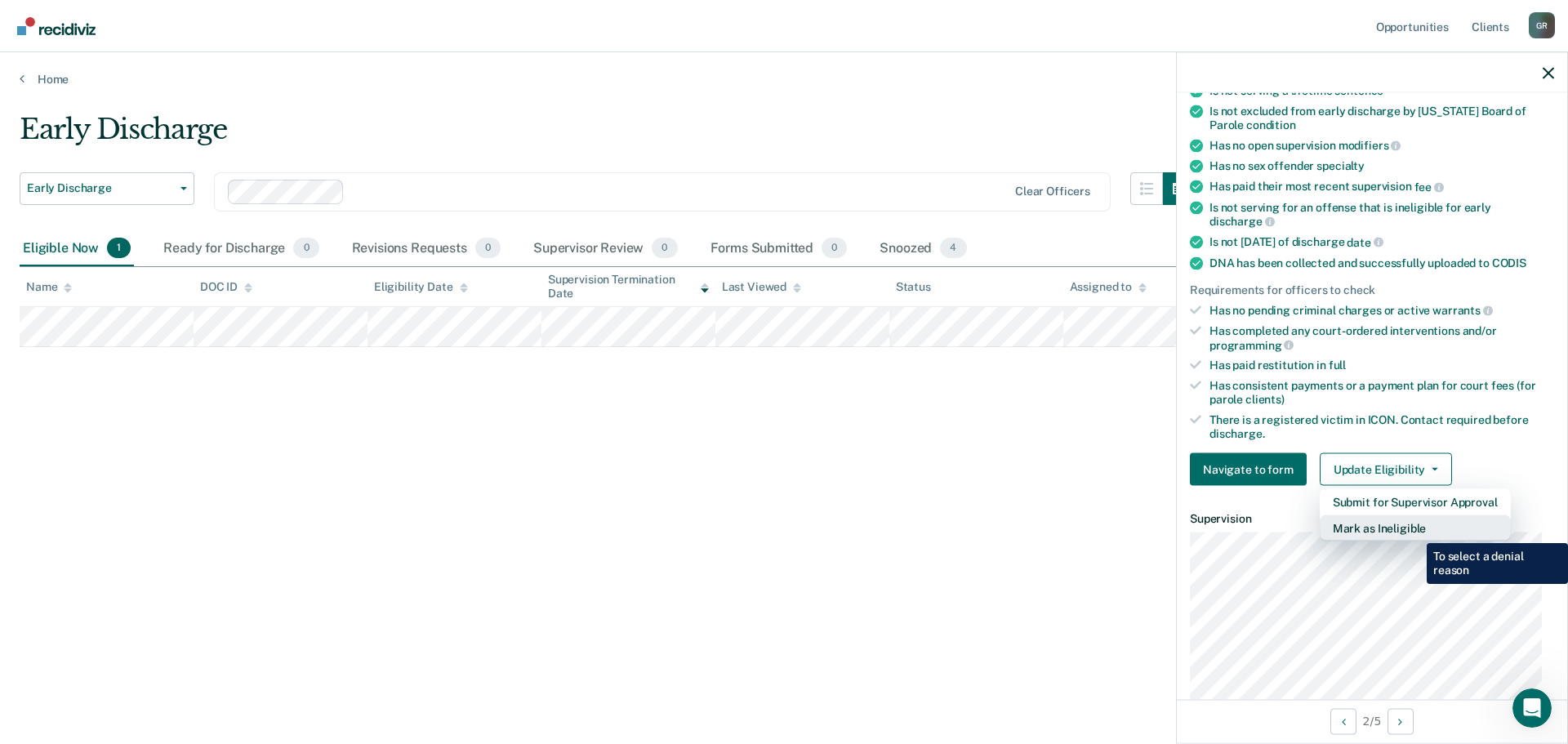
click at [1415, 530] on button "Mark as Ineligible" at bounding box center [1415, 528] width 191 height 26
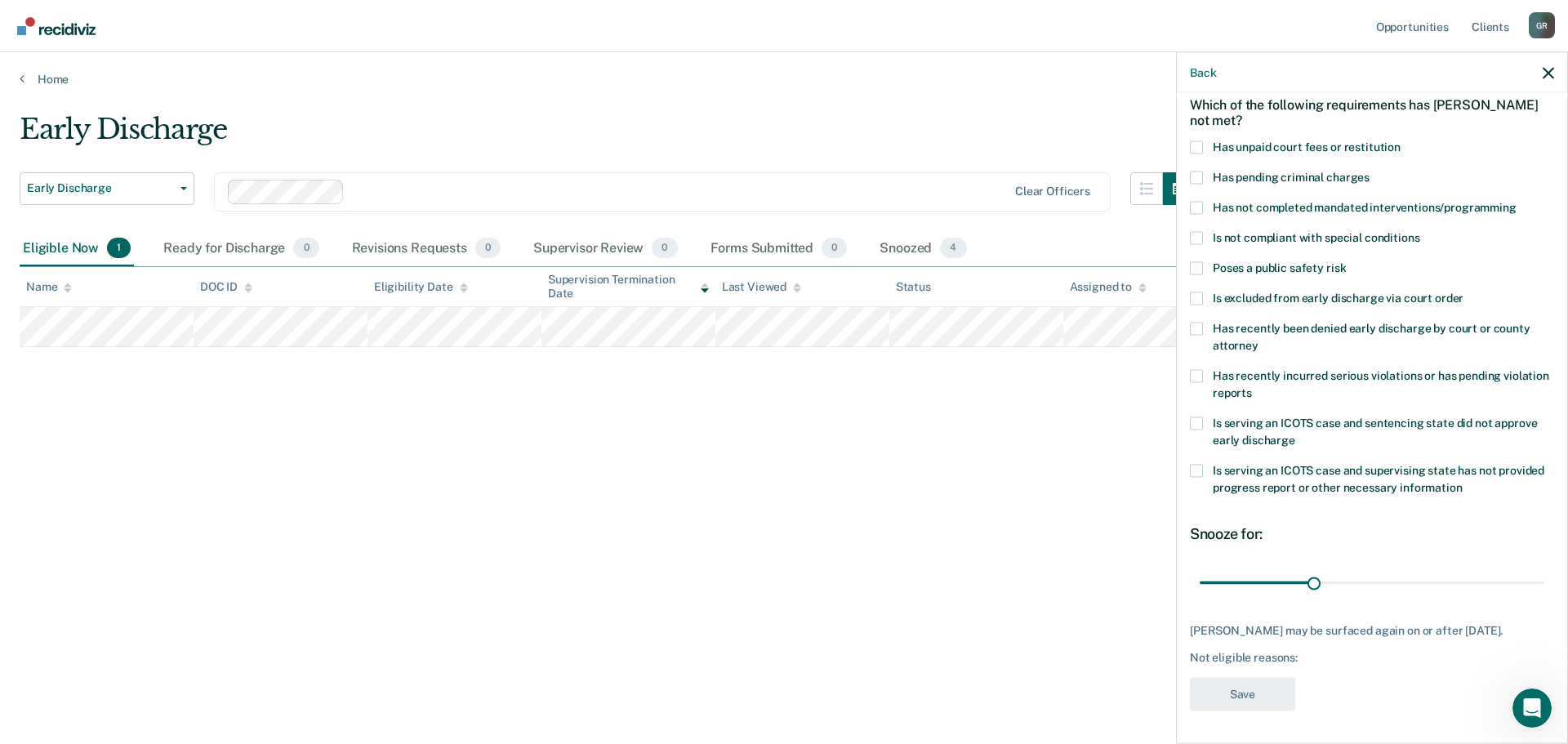
click at [1198, 141] on span at bounding box center [1197, 147] width 13 height 13
click at [1400, 141] on input "Has unpaid court fees or restitution" at bounding box center [1400, 141] width 0 height 0
click at [1198, 141] on span at bounding box center [1197, 147] width 13 height 13
click at [1400, 141] on input "Has unpaid court fees or restitution" at bounding box center [1400, 141] width 0 height 0
click at [1196, 261] on span at bounding box center [1197, 268] width 13 height 13
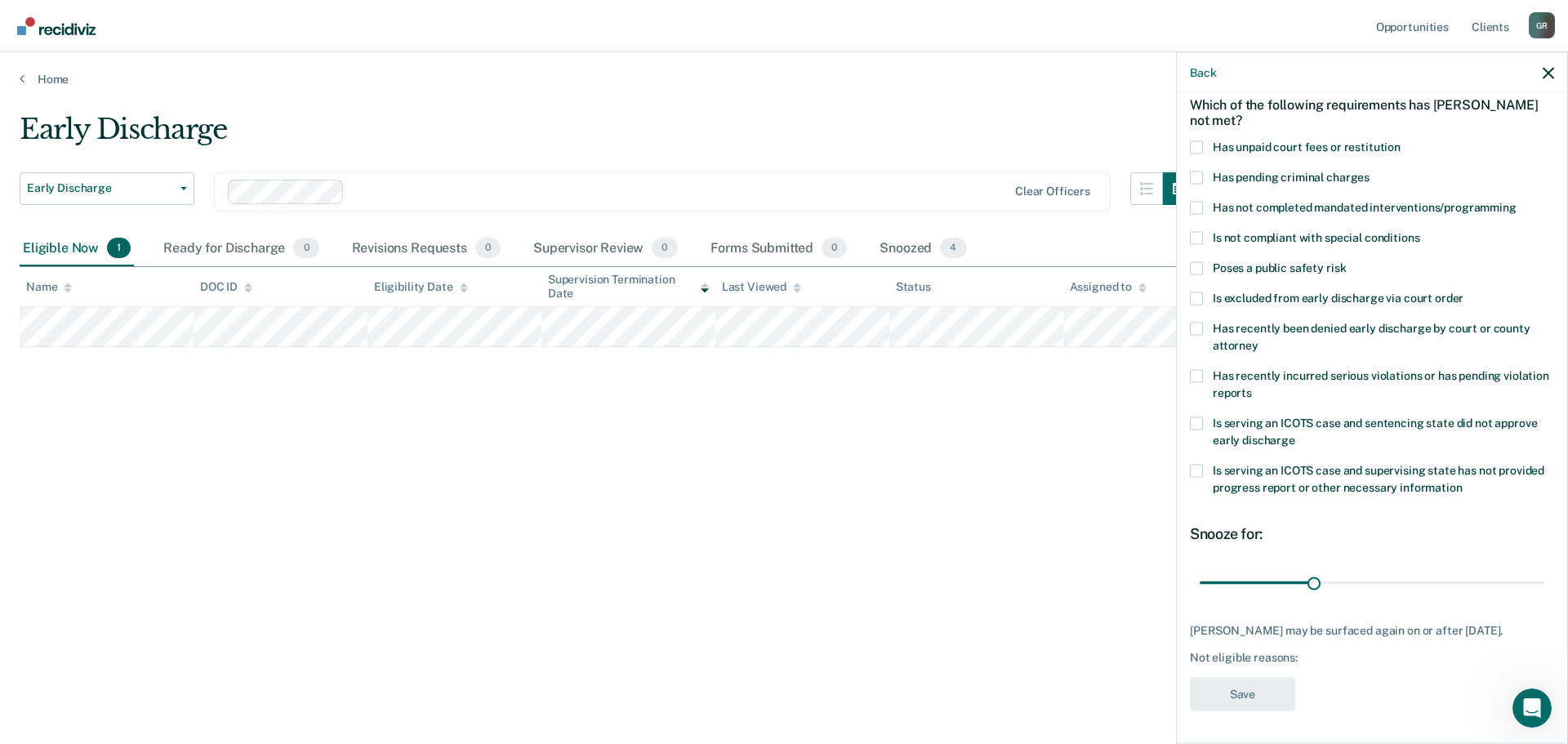
click at [1346, 261] on input "Poses a public safety risk" at bounding box center [1346, 261] width 0 height 0
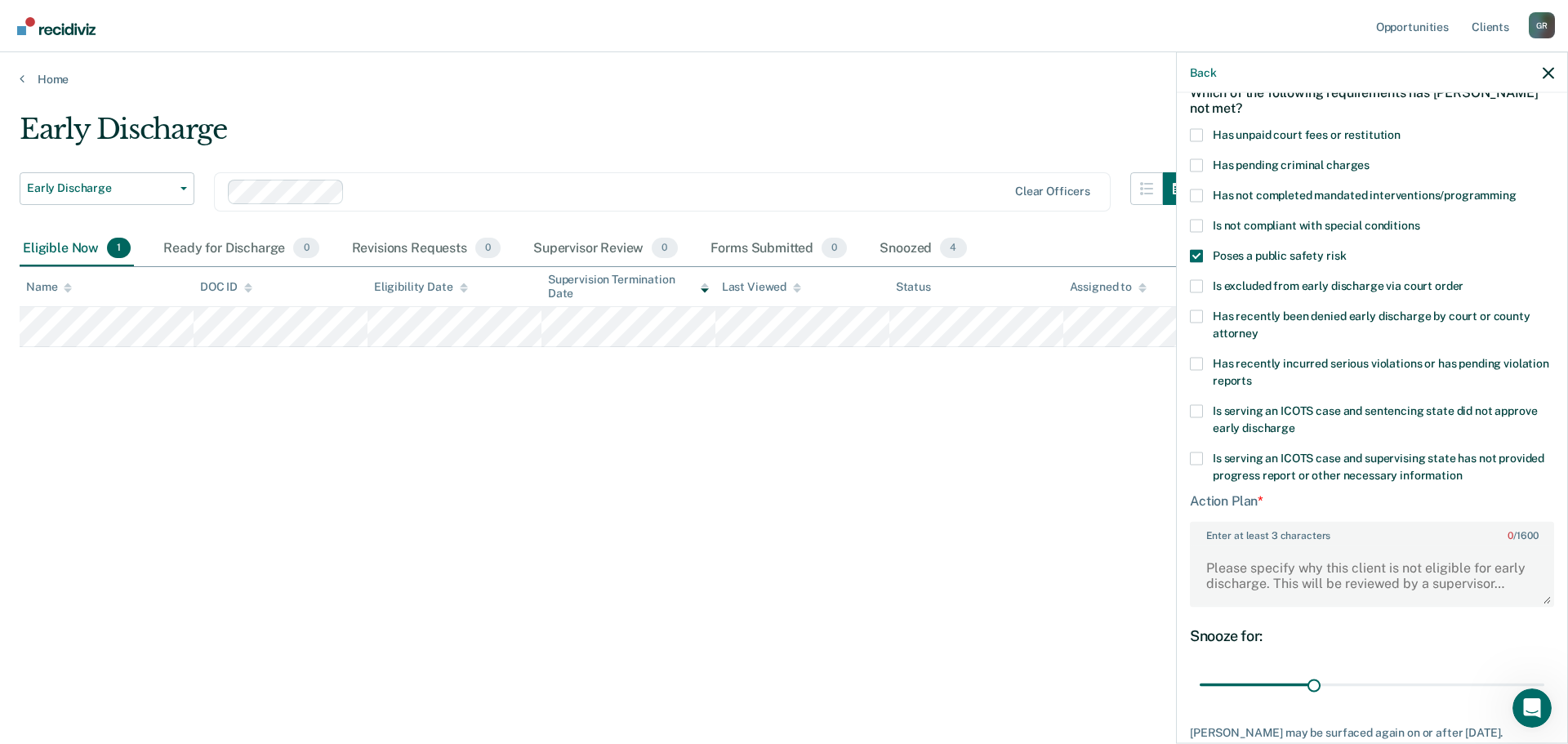
click at [1193, 235] on label "Is not compliant with special conditions" at bounding box center [1372, 227] width 365 height 17
click at [1420, 219] on input "Is not compliant with special conditions" at bounding box center [1420, 219] width 0 height 0
click at [1196, 249] on span at bounding box center [1197, 256] width 13 height 13
click at [1346, 249] on input "Poses a public safety risk" at bounding box center [1346, 249] width 0 height 0
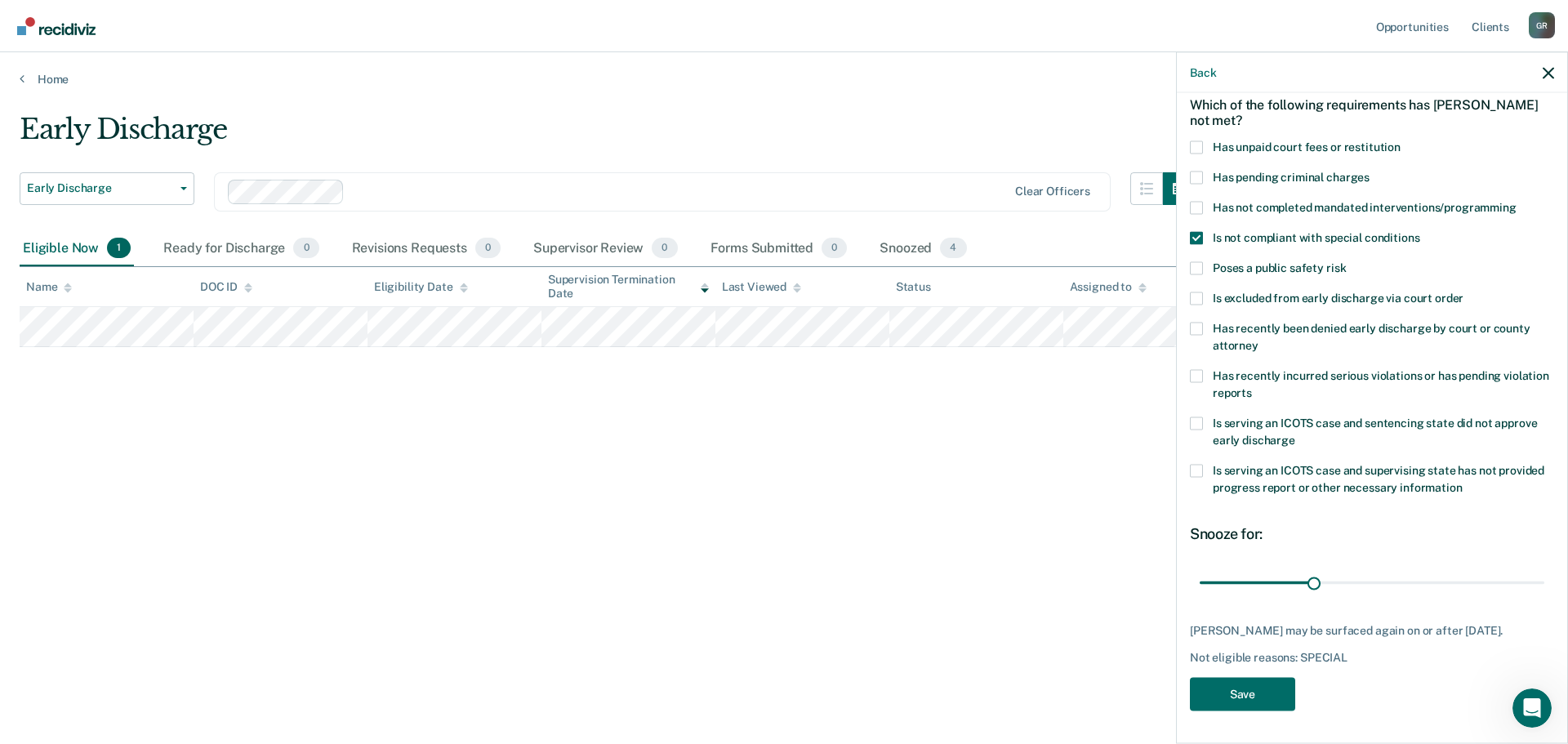
click at [1197, 216] on div "Has not completed mandated interventions/programming" at bounding box center [1372, 216] width 365 height 30
click at [1197, 231] on span at bounding box center [1197, 238] width 13 height 13
click at [1420, 231] on input "Is not compliant with special conditions" at bounding box center [1420, 231] width 0 height 0
click at [1199, 369] on span at bounding box center [1197, 375] width 13 height 13
click at [1252, 386] on input "Has recently incurred serious violations or has pending violation reports" at bounding box center [1252, 386] width 0 height 0
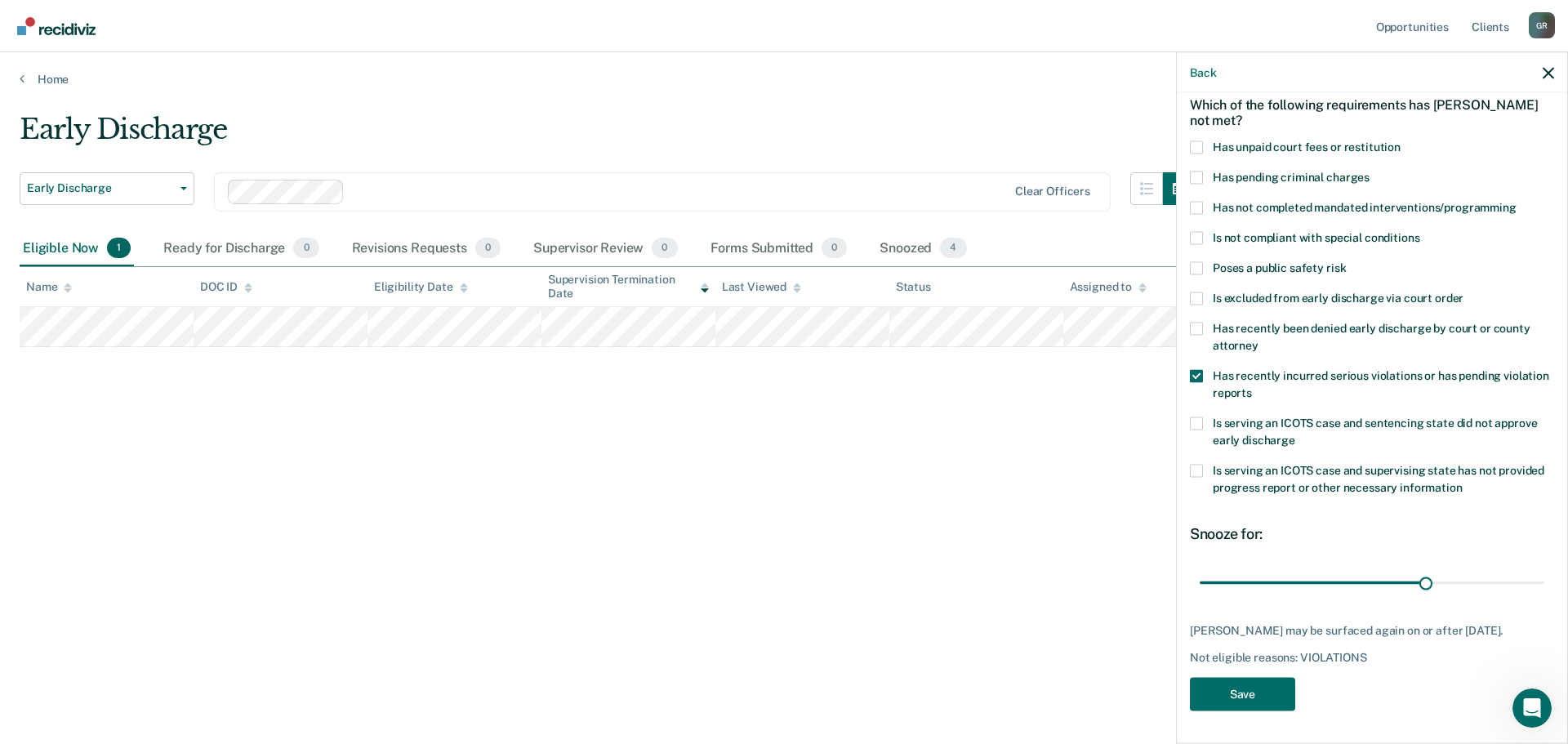
drag, startPoint x: 1308, startPoint y: 569, endPoint x: 1418, endPoint y: 574, distance: 110.1
type input "60"
click at [1418, 574] on input "range" at bounding box center [1372, 582] width 344 height 28
click at [1251, 695] on button "Save" at bounding box center [1243, 694] width 106 height 34
